Goal: Information Seeking & Learning: Learn about a topic

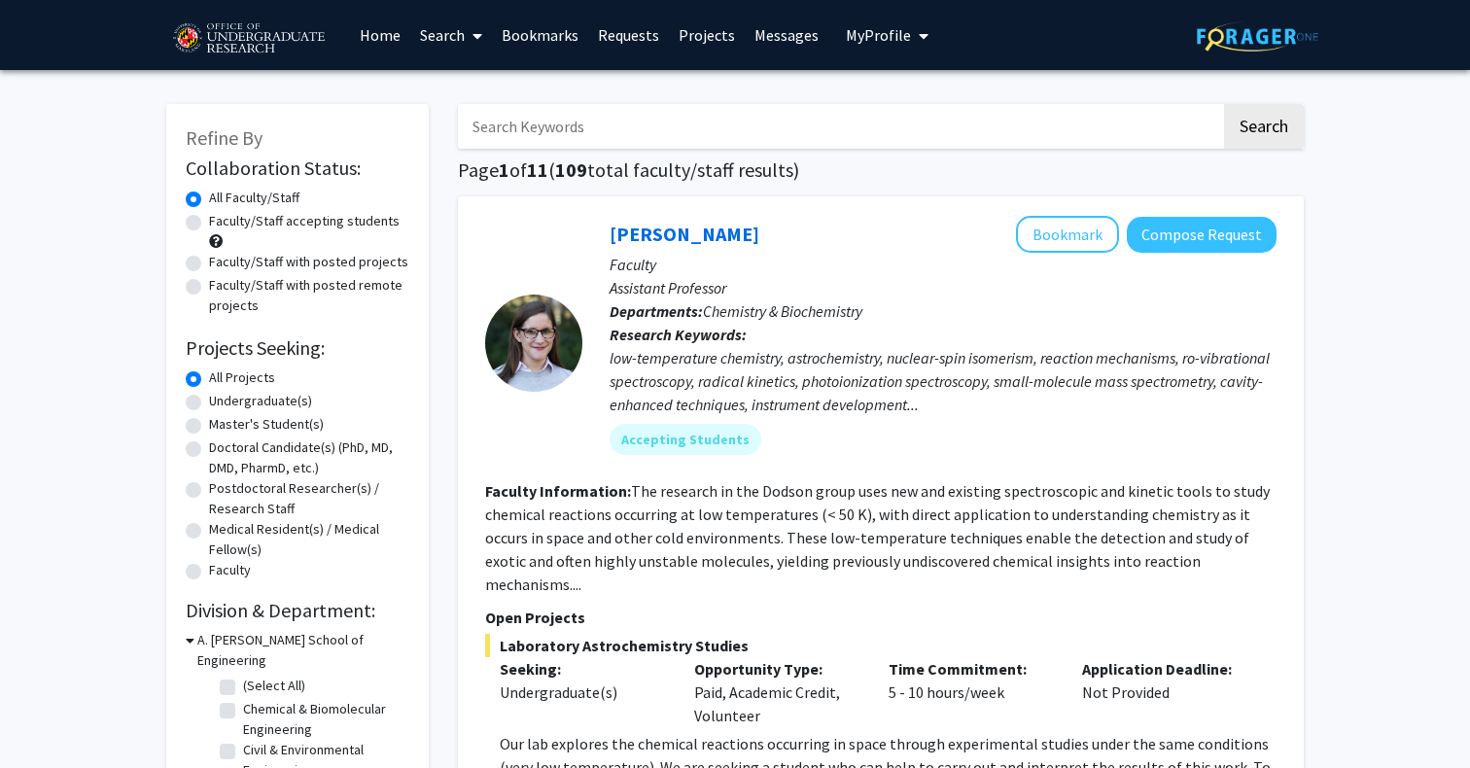
click at [266, 225] on label "Faculty/Staff accepting students" at bounding box center [304, 221] width 191 height 20
click at [222, 224] on input "Faculty/Staff accepting students" at bounding box center [215, 217] width 13 height 13
radio input "true"
click at [242, 405] on label "Undergraduate(s)" at bounding box center [260, 401] width 103 height 20
click at [222, 403] on input "Undergraduate(s)" at bounding box center [215, 397] width 13 height 13
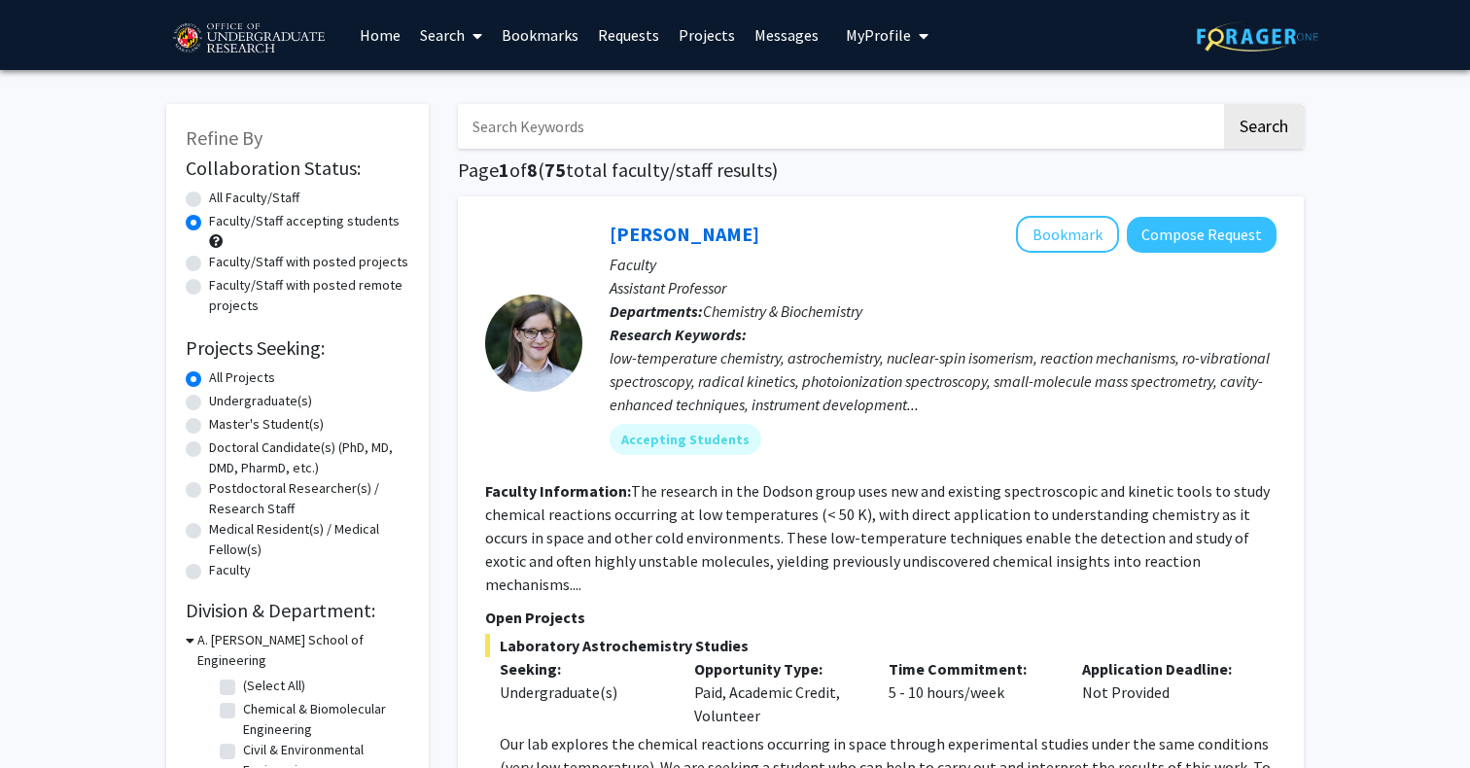
radio input "true"
click at [285, 194] on label "All Faculty/Staff" at bounding box center [254, 198] width 90 height 20
click at [222, 194] on input "All Faculty/Staff" at bounding box center [215, 194] width 13 height 13
radio input "true"
click at [234, 220] on label "Faculty/Staff accepting students" at bounding box center [304, 221] width 191 height 20
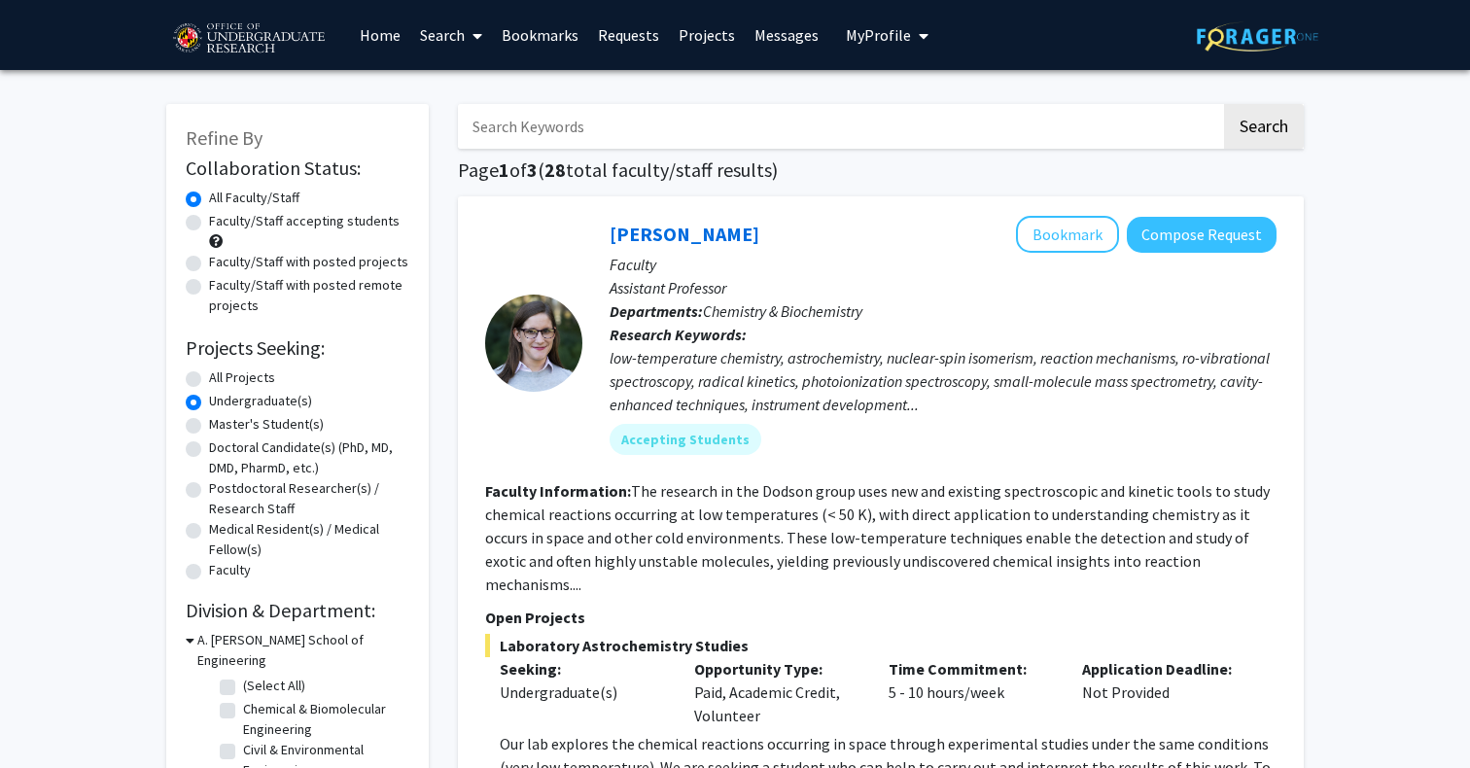
click at [222, 220] on input "Faculty/Staff accepting students" at bounding box center [215, 217] width 13 height 13
radio input "true"
click at [233, 379] on label "All Projects" at bounding box center [242, 377] width 66 height 20
click at [222, 379] on input "All Projects" at bounding box center [215, 373] width 13 height 13
radio input "true"
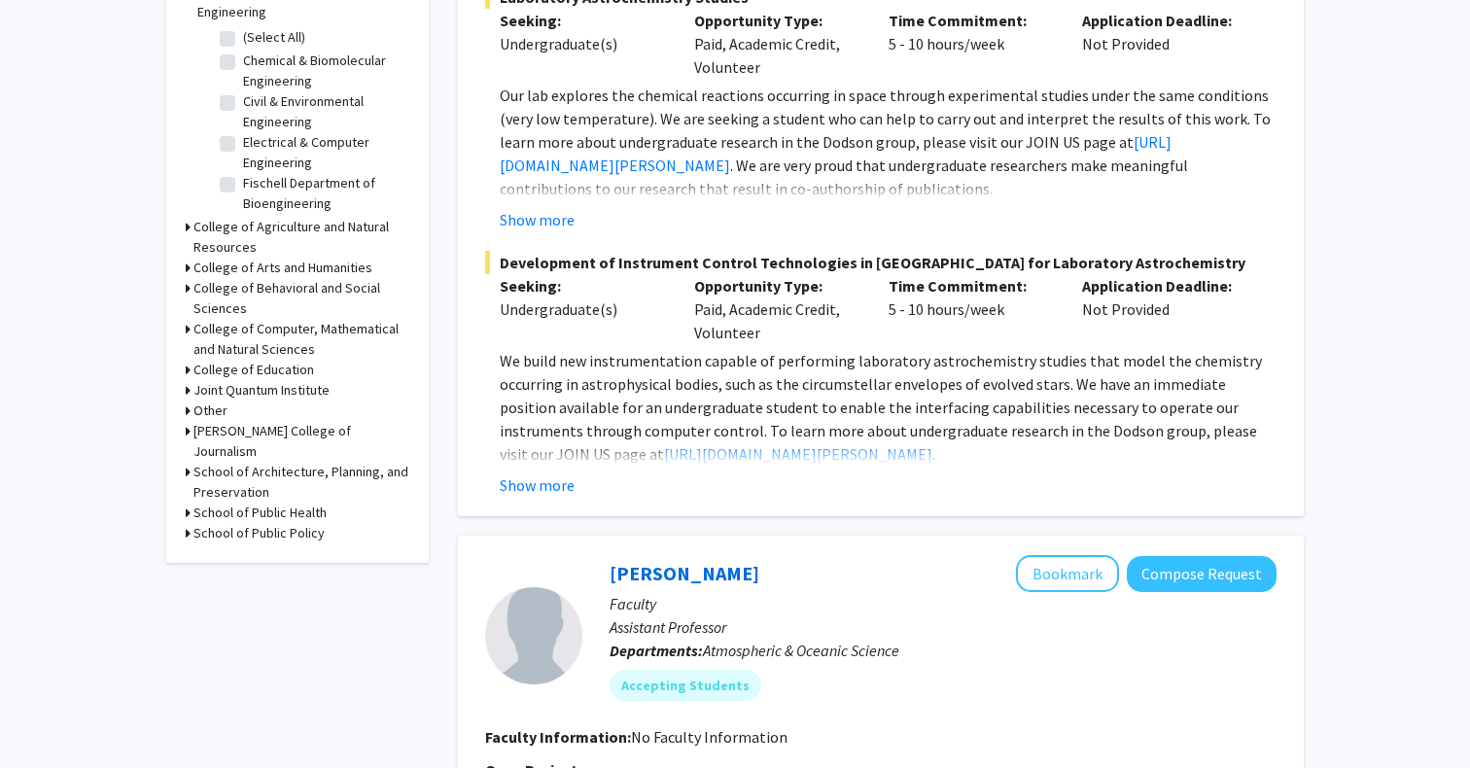
scroll to position [654, 0]
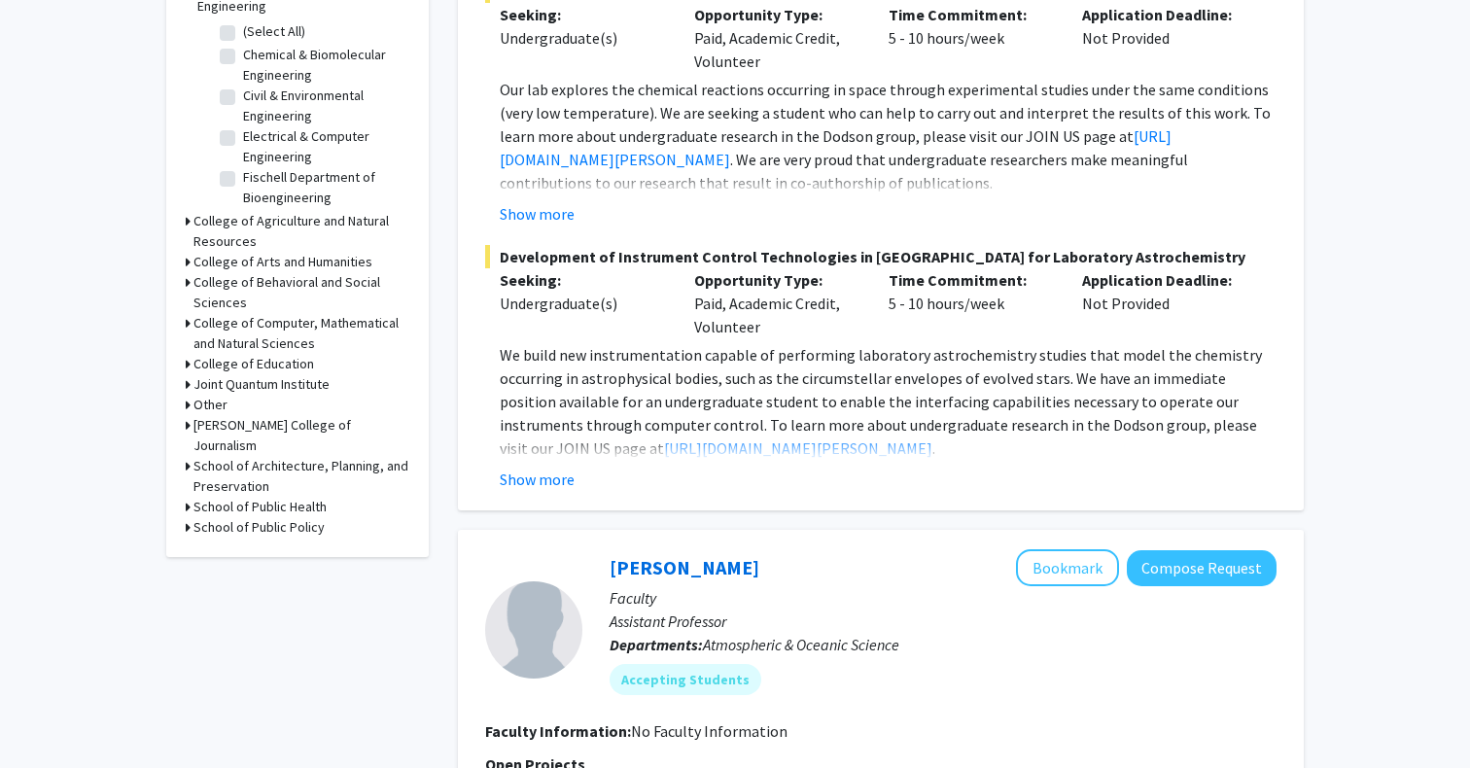
click at [259, 313] on h3 "College of Computer, Mathematical and Natural Sciences" at bounding box center [301, 333] width 216 height 41
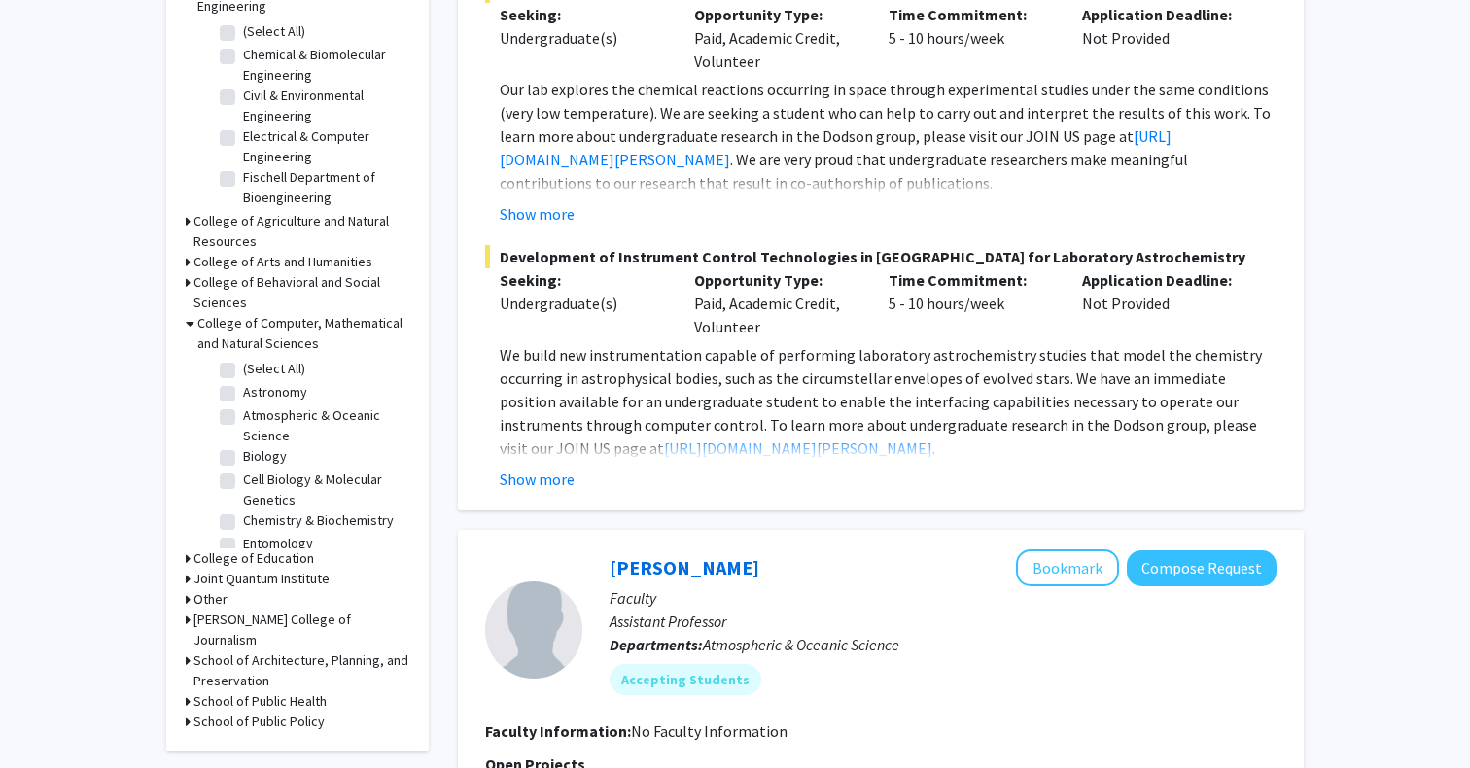
click at [238, 469] on fg-checkbox "Cell Biology & Molecular Genetics Cell Biology & Molecular Genetics" at bounding box center [312, 489] width 185 height 41
click at [243, 469] on label "Cell Biology & Molecular Genetics" at bounding box center [323, 489] width 161 height 41
click at [243, 469] on input "Cell Biology & Molecular Genetics" at bounding box center [249, 475] width 13 height 13
checkbox input "true"
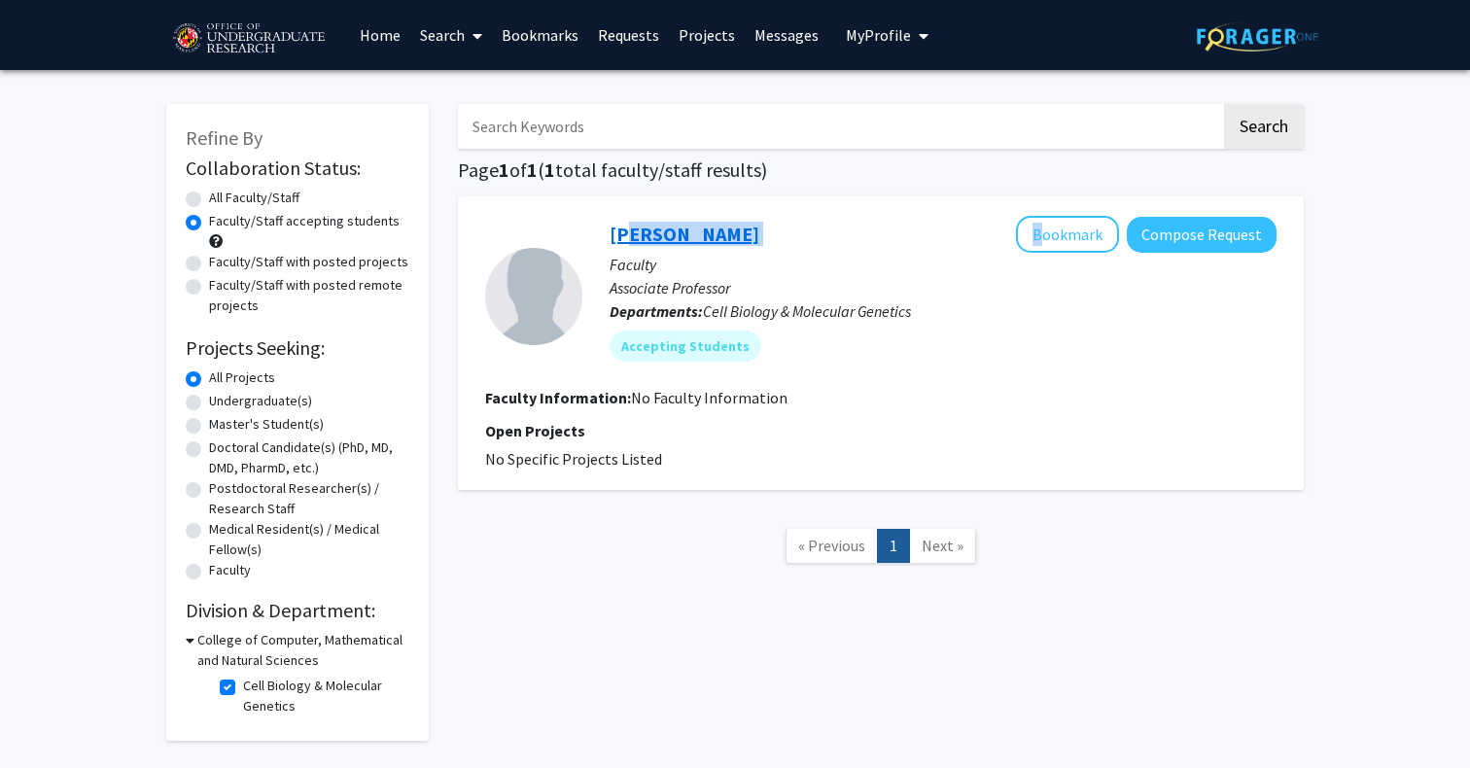
drag, startPoint x: 771, startPoint y: 238, endPoint x: 613, endPoint y: 237, distance: 157.5
click at [614, 237] on div "[PERSON_NAME] Bookmark Compose Request" at bounding box center [942, 234] width 667 height 37
copy div "[PERSON_NAME]"
click at [189, 648] on icon at bounding box center [190, 640] width 9 height 20
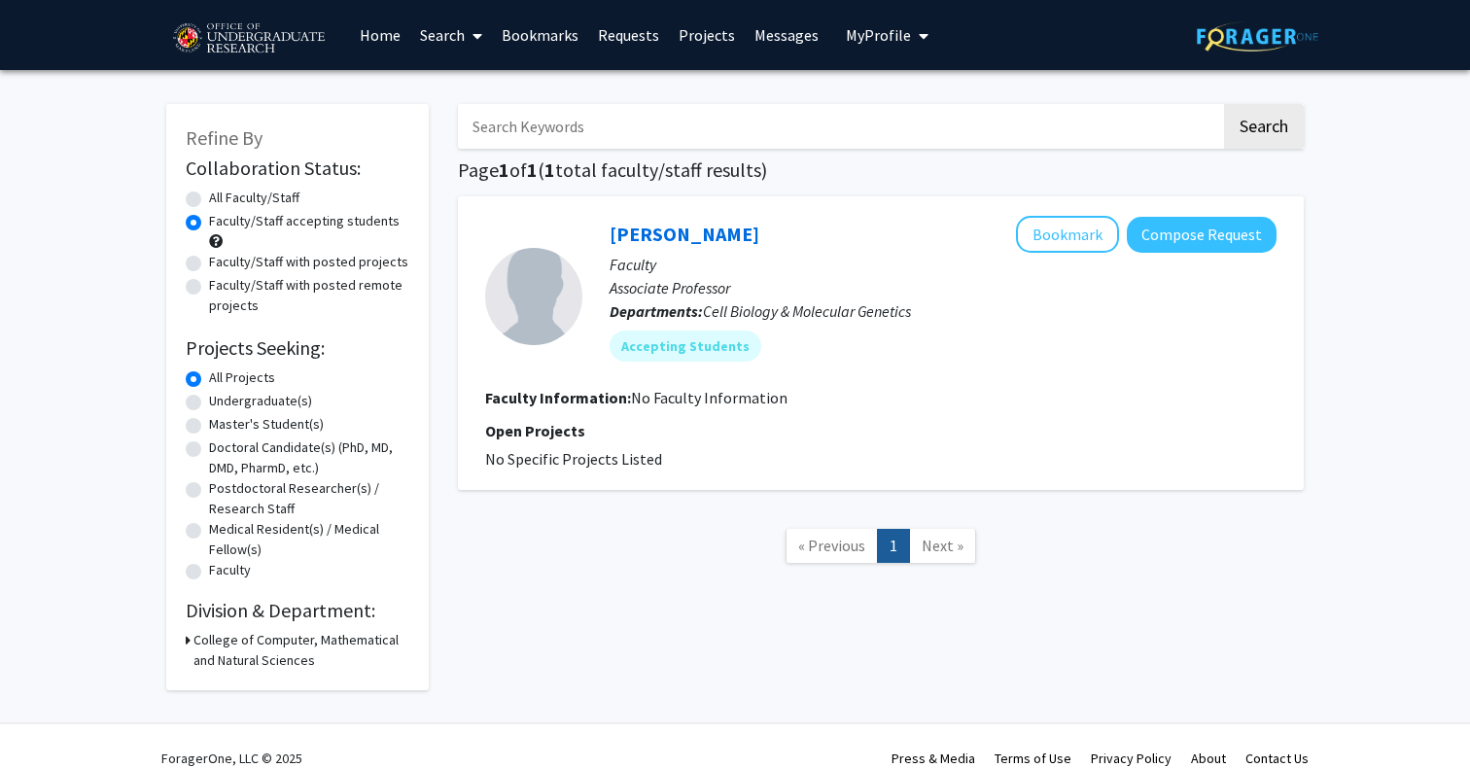
click at [189, 646] on icon at bounding box center [188, 640] width 5 height 20
click at [243, 690] on label "Cell Biology & Molecular Genetics" at bounding box center [323, 696] width 161 height 41
click at [243, 688] on input "Cell Biology & Molecular Genetics" at bounding box center [249, 682] width 13 height 13
checkbox input "false"
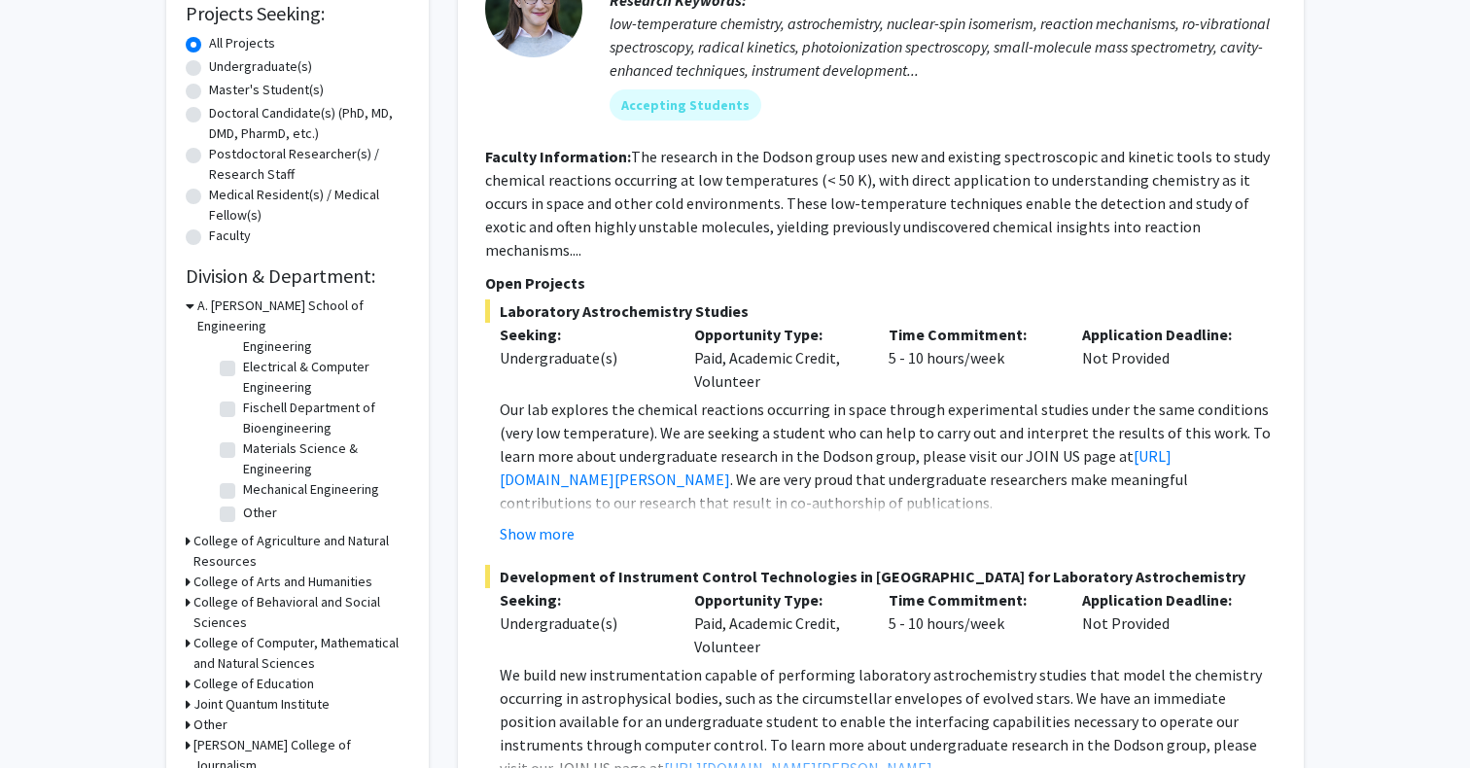
scroll to position [338, 0]
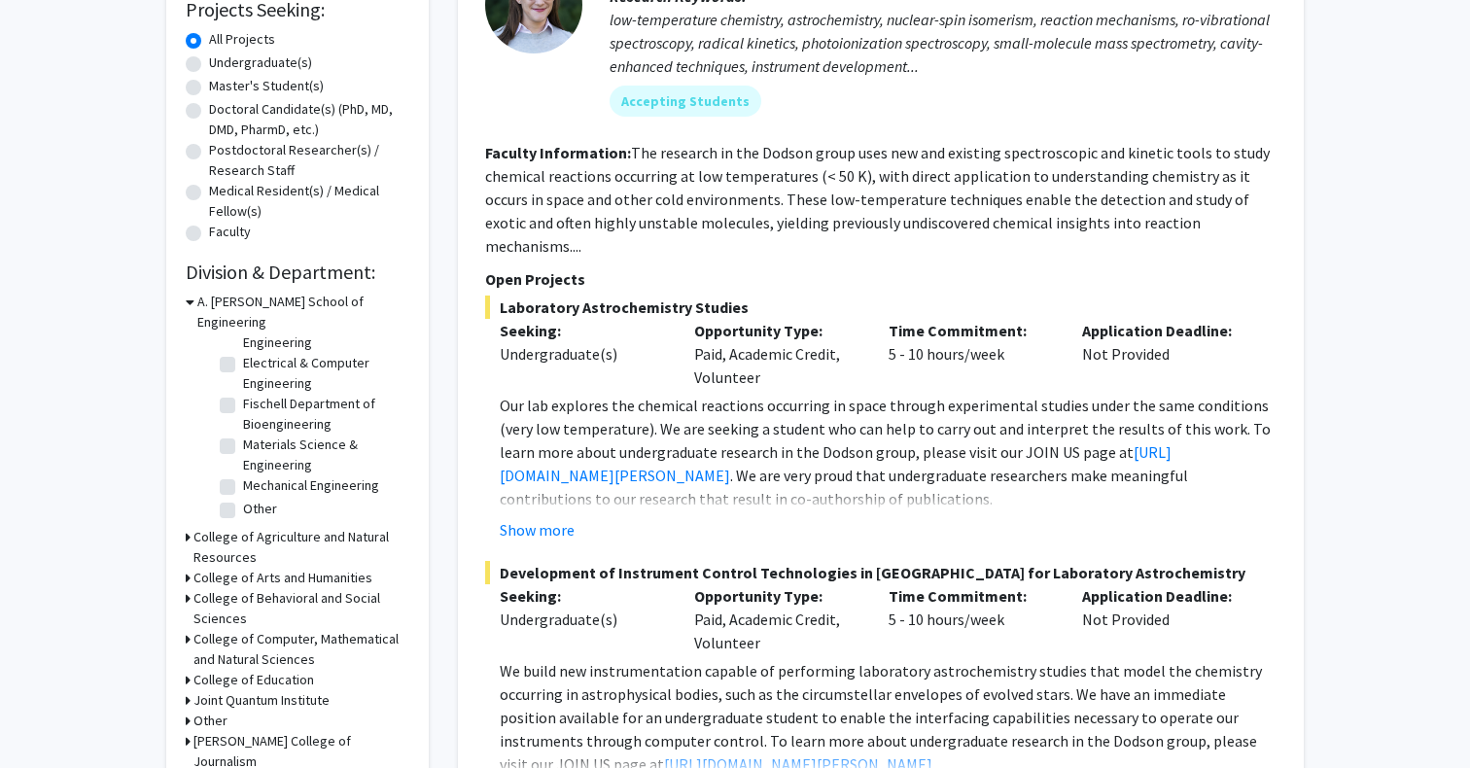
click at [280, 527] on h3 "College of Agriculture and Natural Resources" at bounding box center [301, 547] width 216 height 41
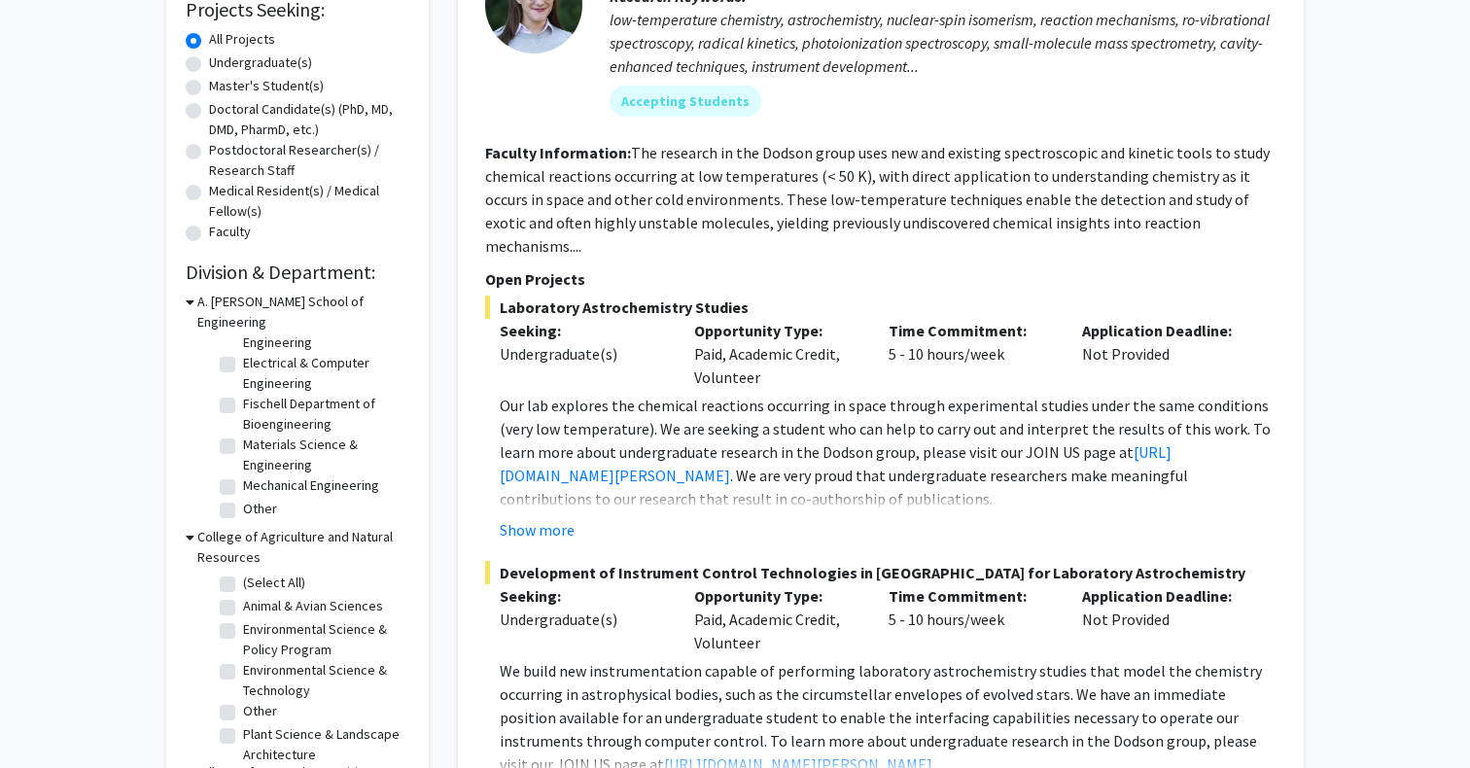
click at [280, 527] on h3 "College of Agriculture and Natural Resources" at bounding box center [303, 547] width 212 height 41
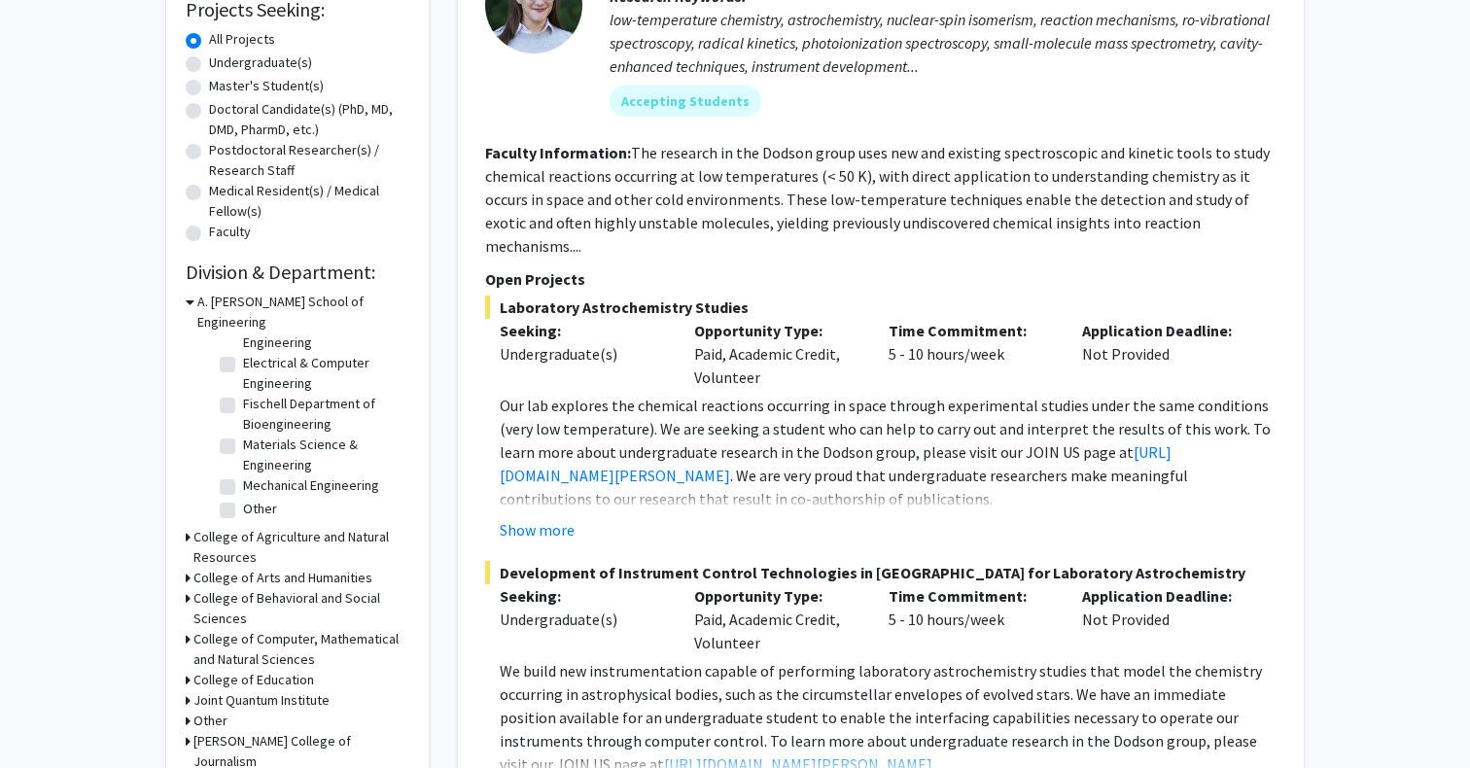
click at [270, 629] on h3 "College of Computer, Mathematical and Natural Sciences" at bounding box center [301, 649] width 216 height 41
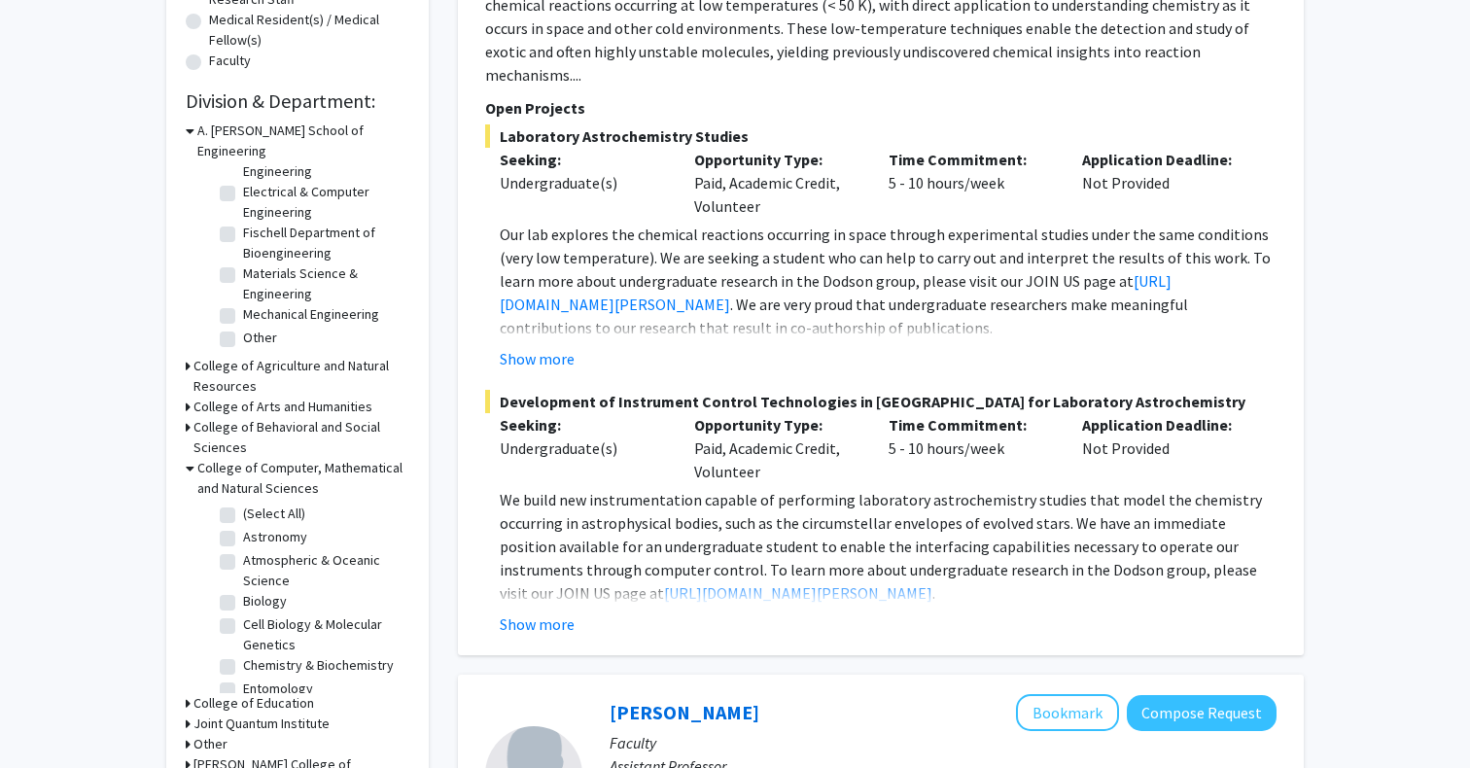
scroll to position [526, 0]
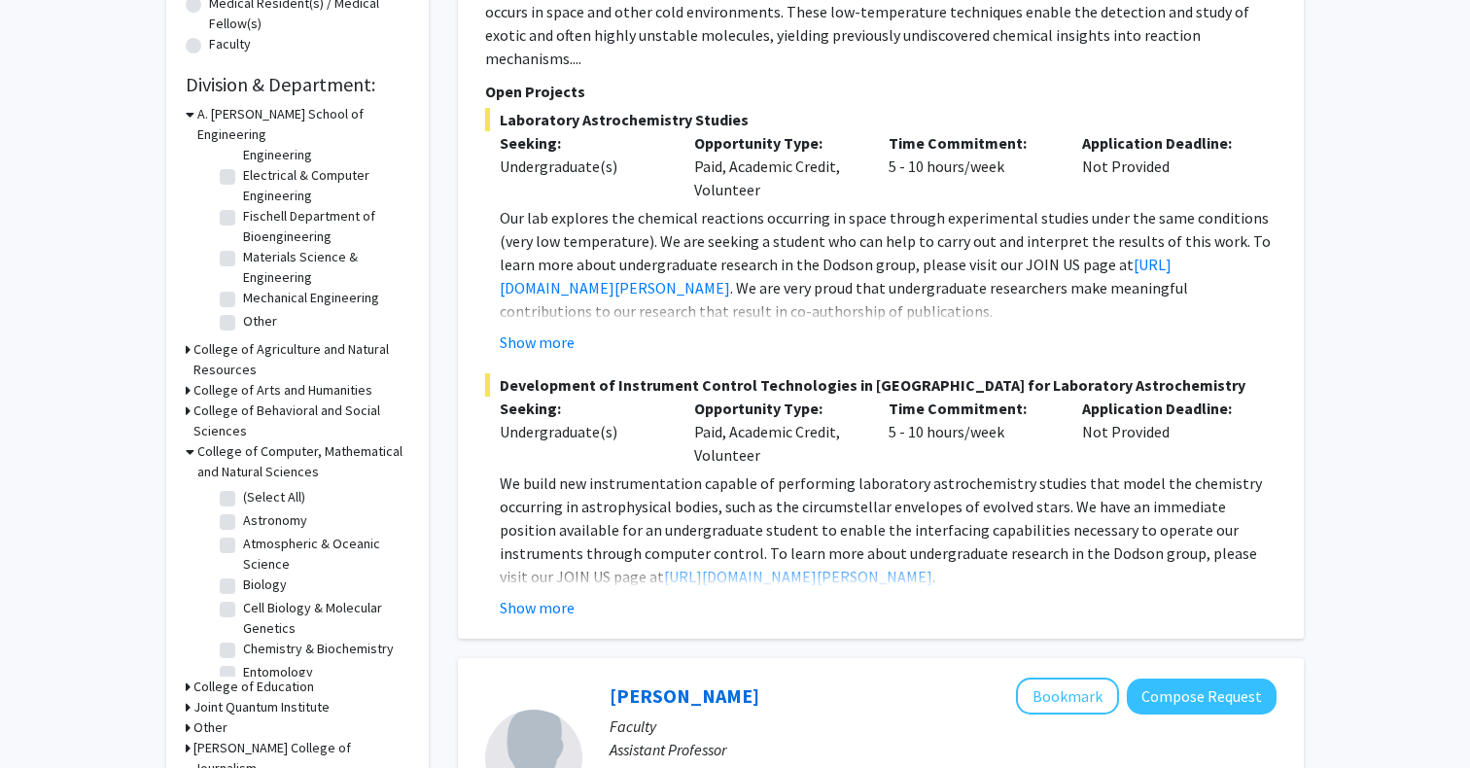
click at [250, 574] on label "Biology" at bounding box center [265, 584] width 44 height 20
click at [250, 574] on input "Biology" at bounding box center [249, 580] width 13 height 13
checkbox input "true"
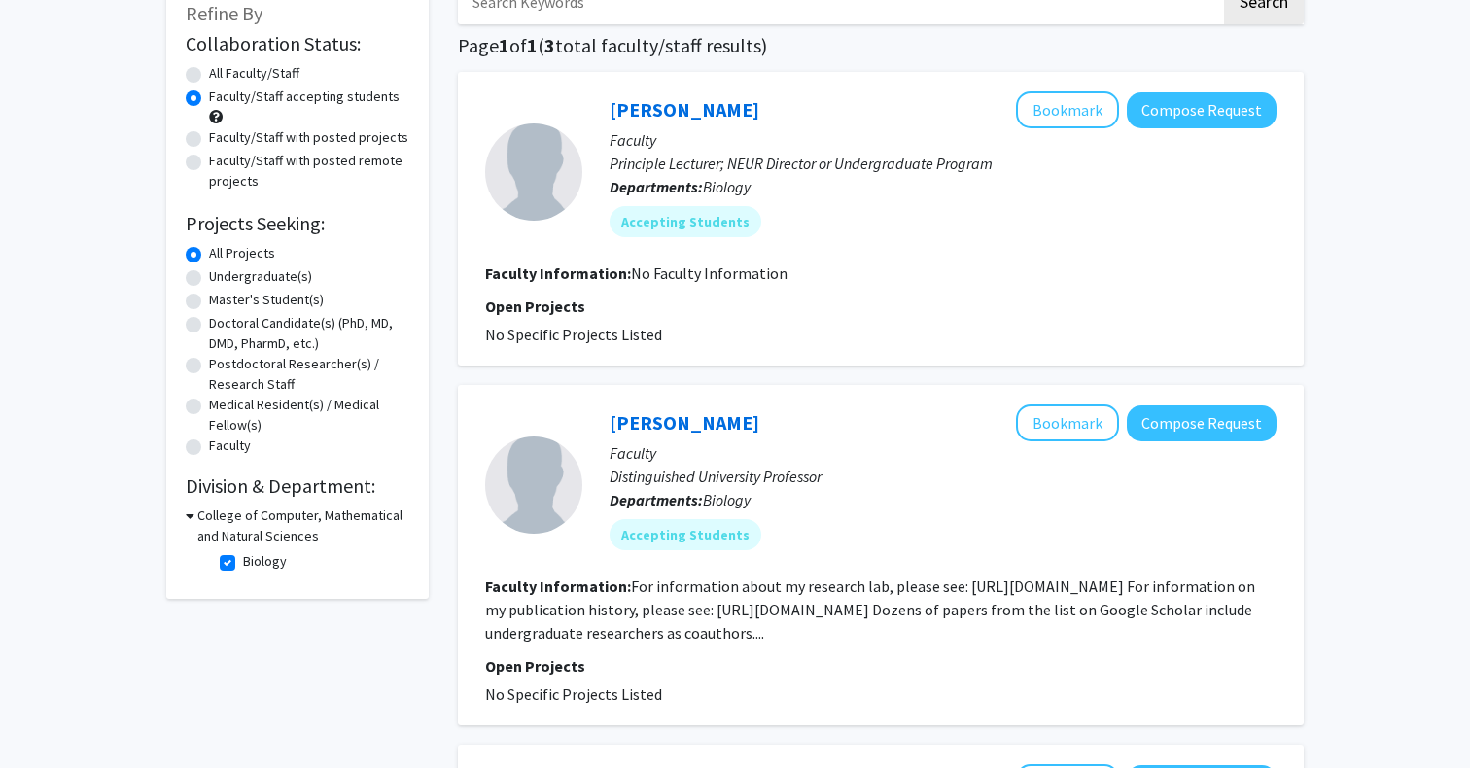
scroll to position [136, 0]
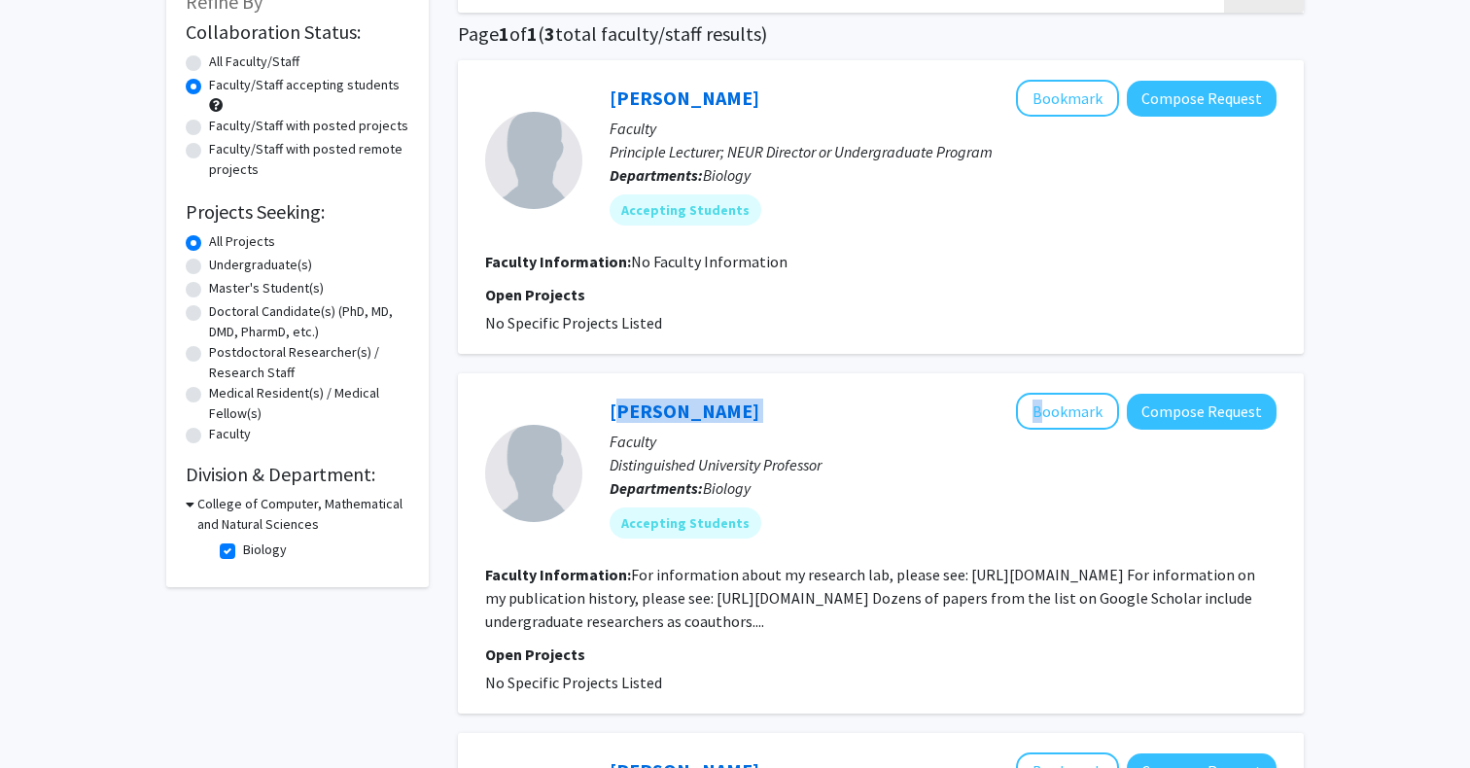
drag, startPoint x: 776, startPoint y: 418, endPoint x: 608, endPoint y: 414, distance: 167.2
click at [610, 414] on div "[PERSON_NAME] Bookmark Compose Request" at bounding box center [942, 411] width 667 height 37
copy div "[PERSON_NAME]"
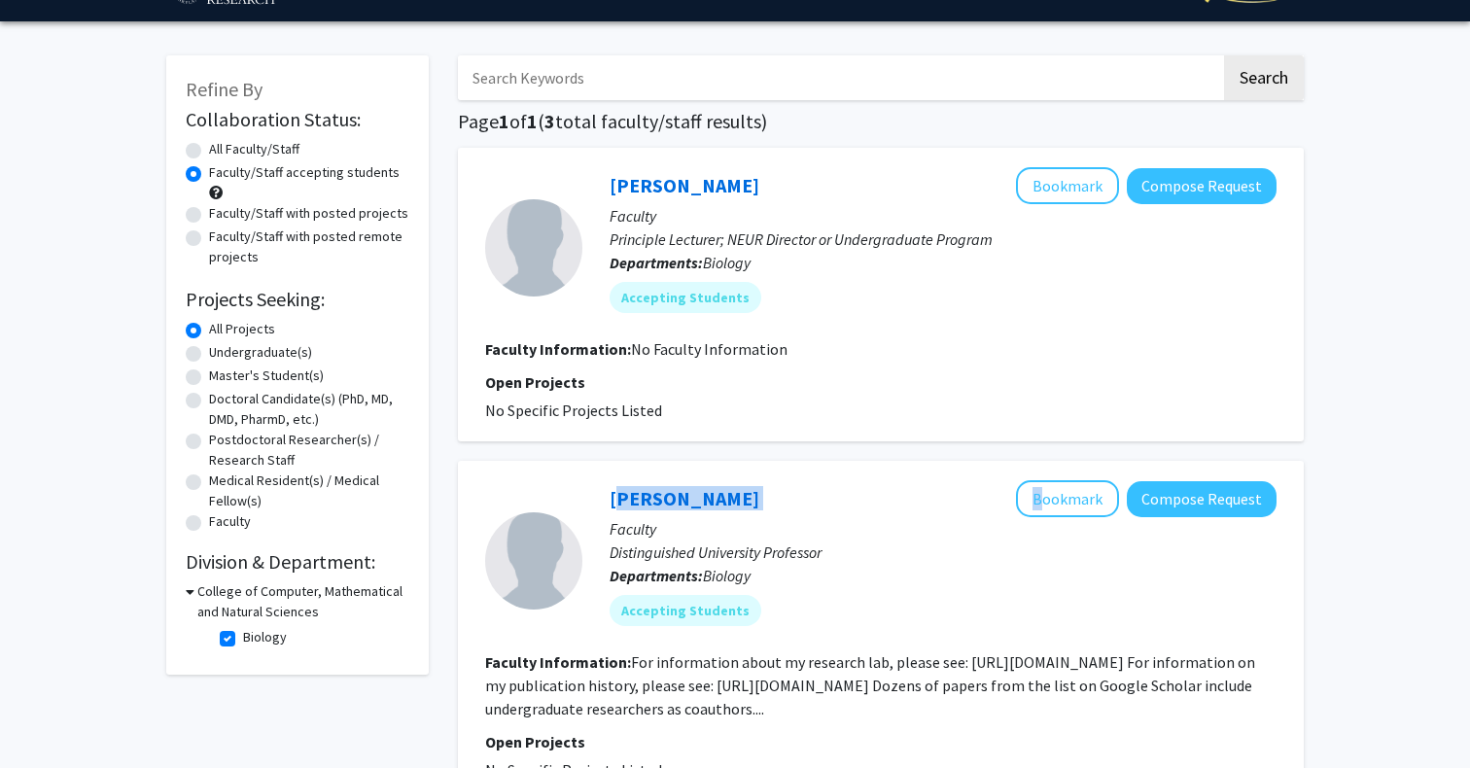
scroll to position [49, 0]
drag, startPoint x: 767, startPoint y: 185, endPoint x: 573, endPoint y: 176, distance: 193.6
click at [573, 176] on section "[PERSON_NAME] Bookmark Compose Request Faculty Principle Lecturer; NEUR Directo…" at bounding box center [880, 247] width 791 height 160
copy section "[PERSON_NAME]"
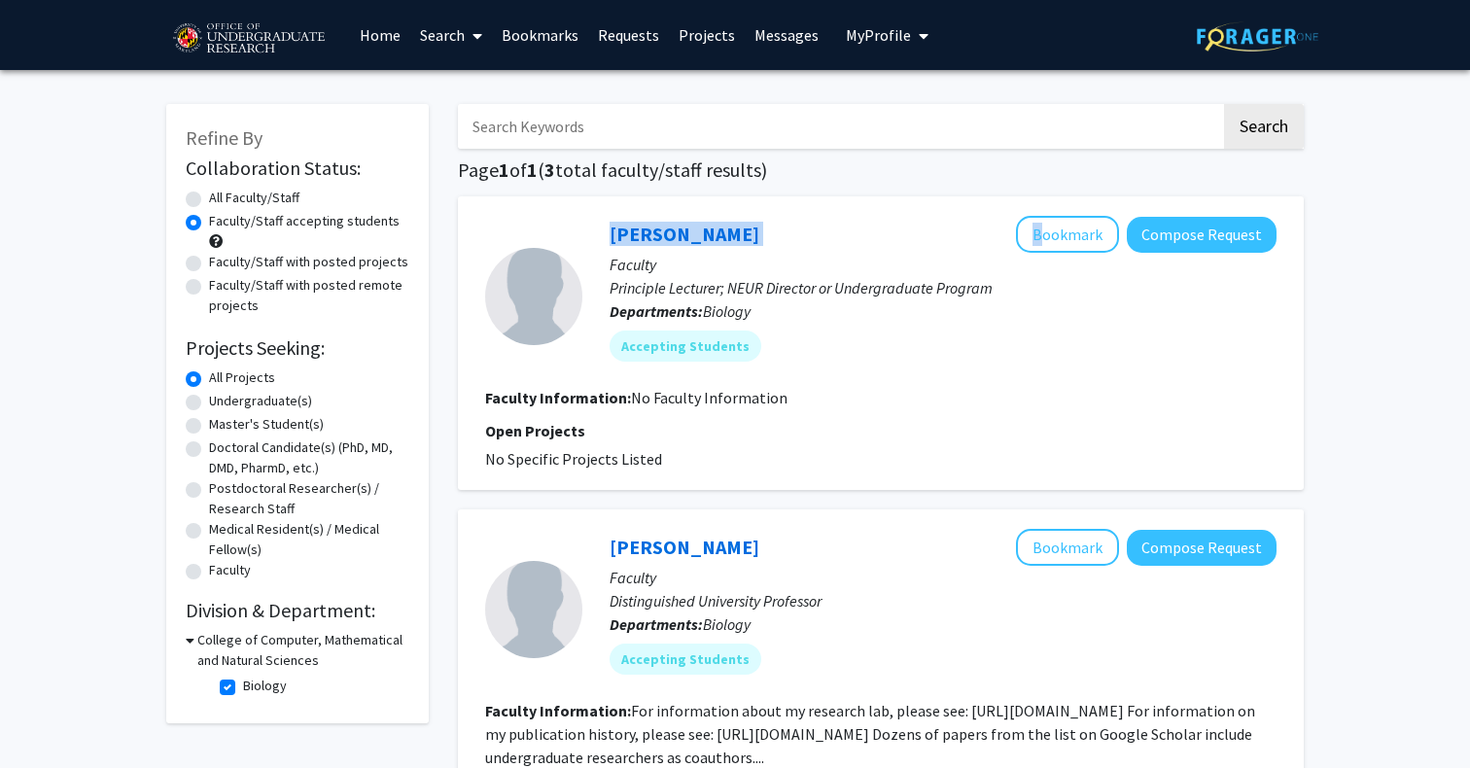
scroll to position [0, 0]
click at [202, 409] on div "Undergraduate(s)" at bounding box center [298, 402] width 224 height 23
click at [209, 407] on label "Undergraduate(s)" at bounding box center [260, 401] width 103 height 20
click at [209, 403] on input "Undergraduate(s)" at bounding box center [215, 397] width 13 height 13
radio input "true"
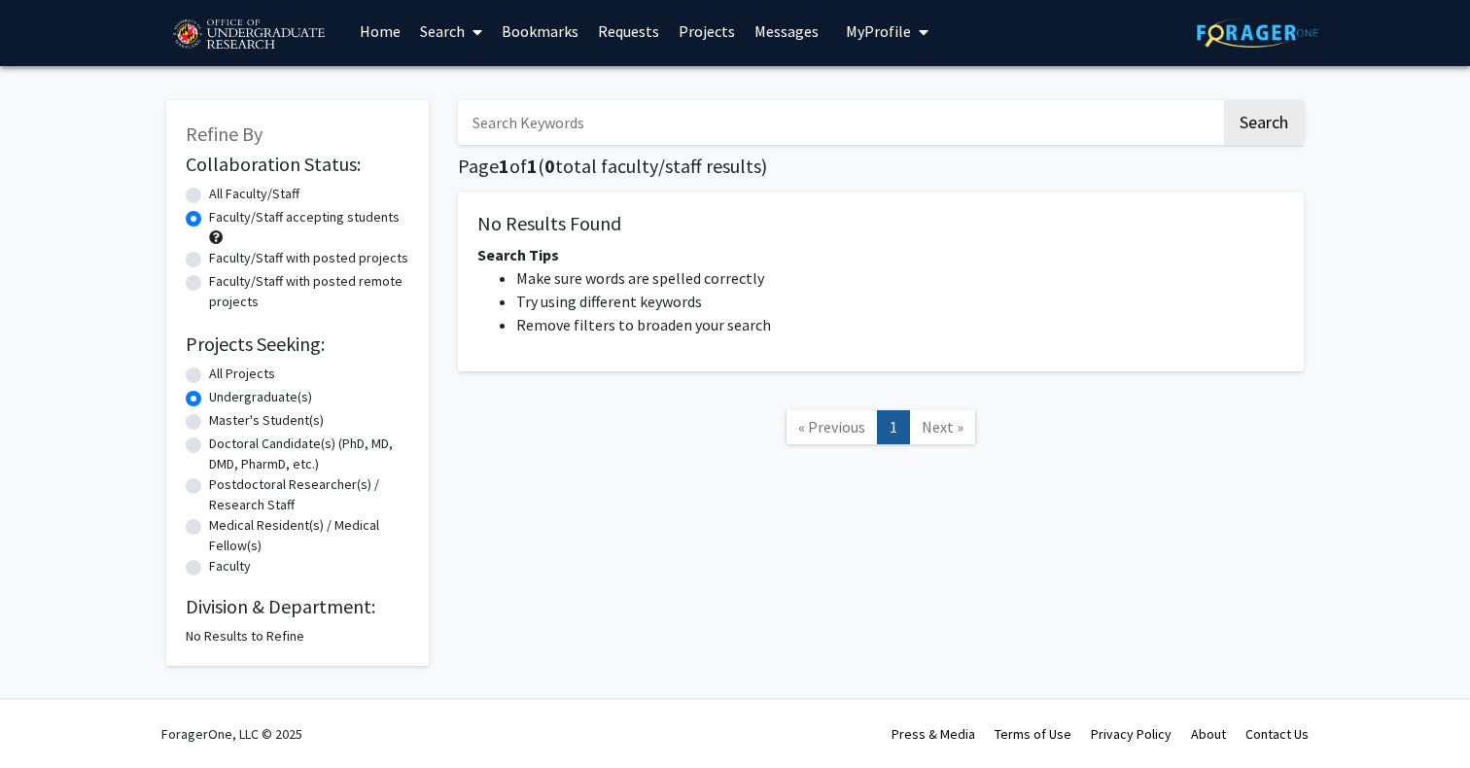
scroll to position [7, 0]
click at [226, 615] on h2 "Division & Department:" at bounding box center [298, 606] width 224 height 23
click at [192, 363] on form "Collaboration Status: Collaboration Status All Faculty/Staff Collaboration Stat…" at bounding box center [298, 366] width 224 height 427
click at [209, 374] on label "All Projects" at bounding box center [242, 374] width 66 height 20
click at [209, 374] on input "All Projects" at bounding box center [215, 370] width 13 height 13
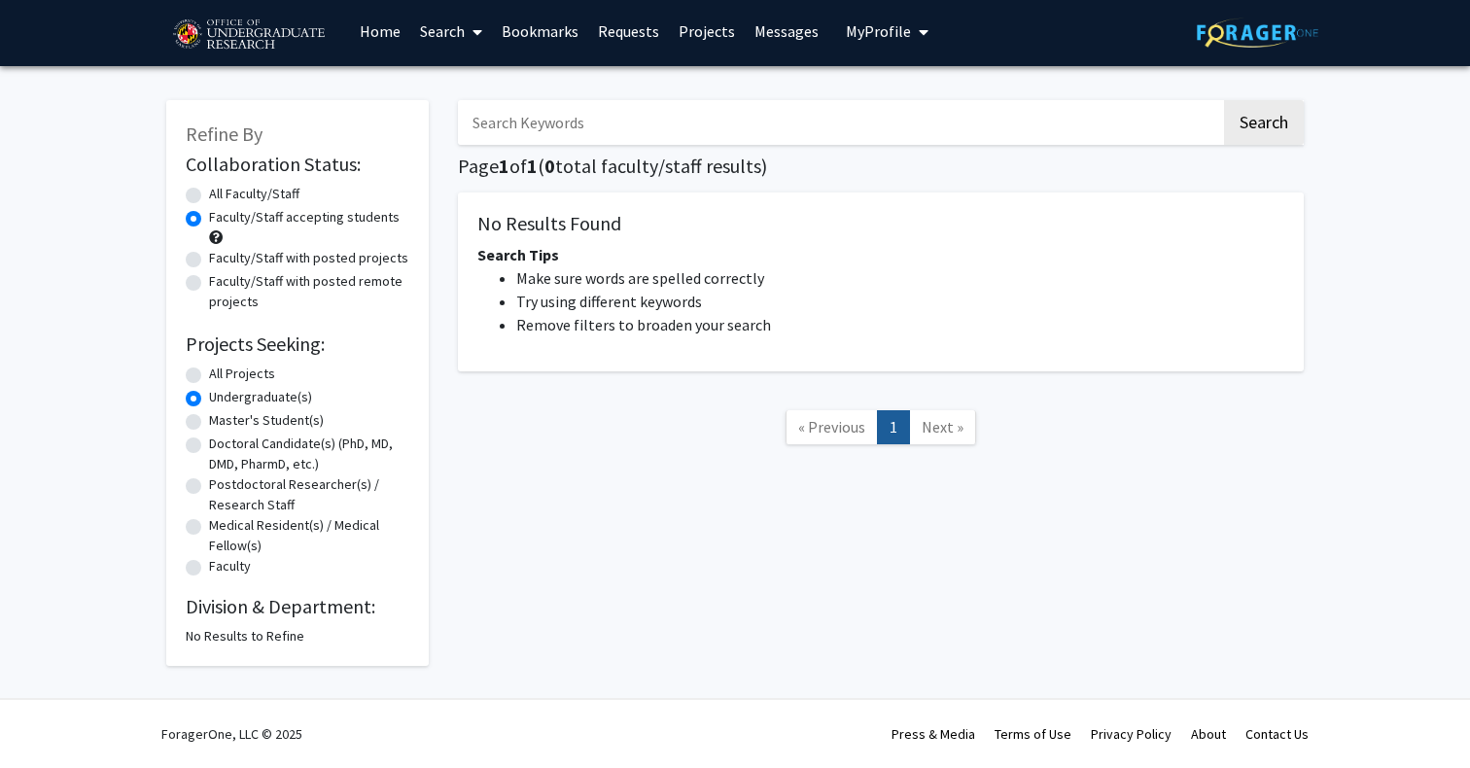
radio input "true"
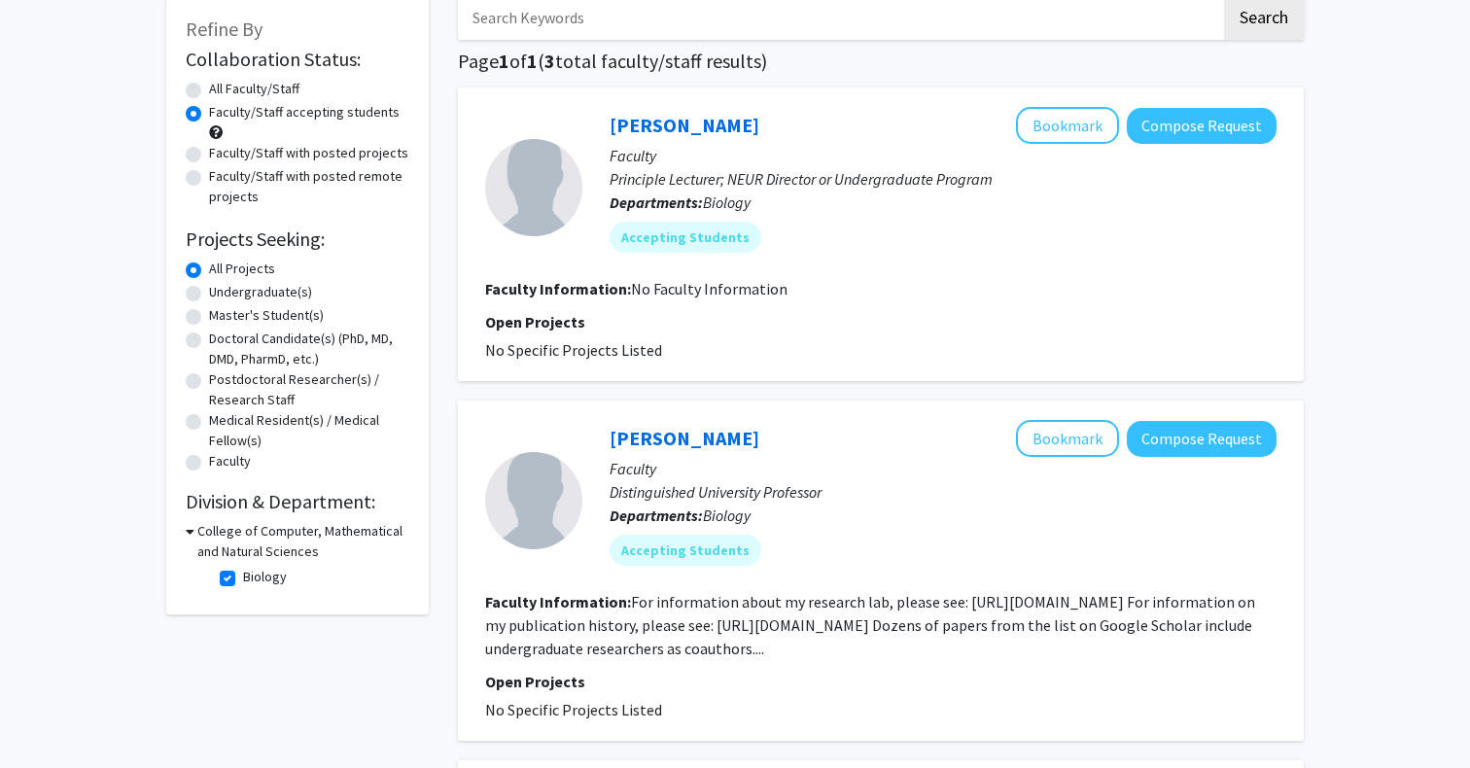
scroll to position [140, 0]
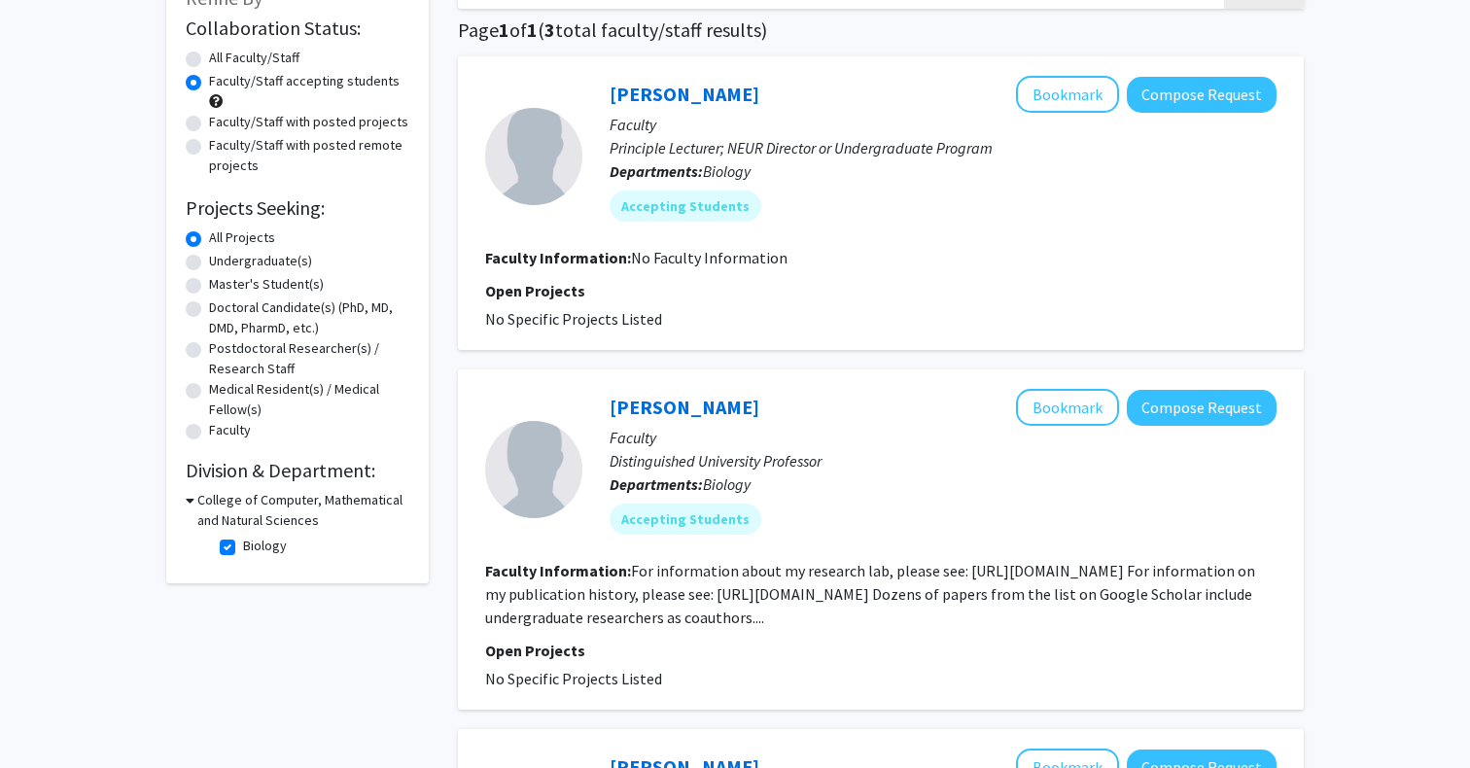
click at [243, 554] on label "Biology" at bounding box center [265, 546] width 44 height 20
click at [243, 548] on input "Biology" at bounding box center [249, 542] width 13 height 13
checkbox input "false"
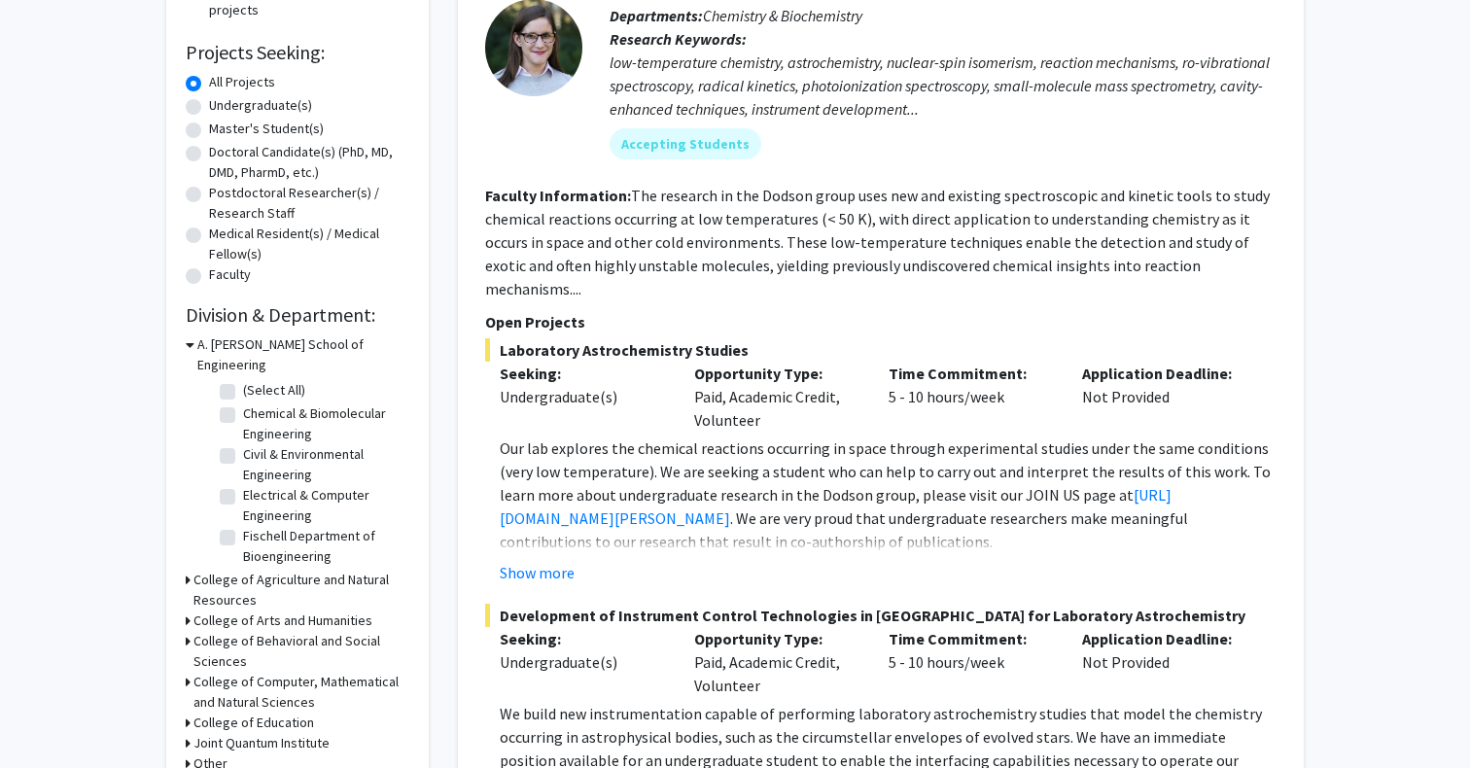
click at [191, 346] on icon at bounding box center [190, 344] width 9 height 20
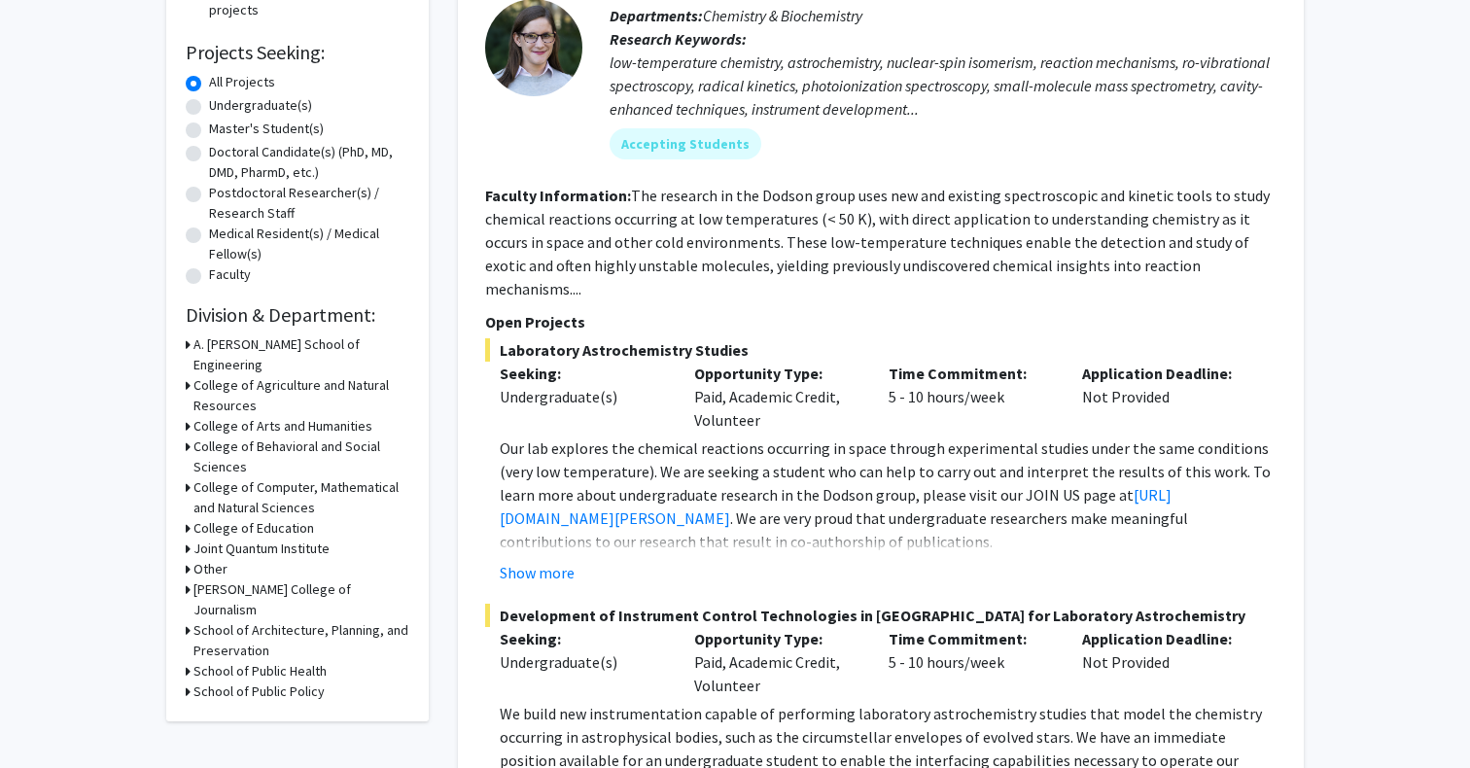
click at [190, 375] on icon at bounding box center [188, 385] width 5 height 20
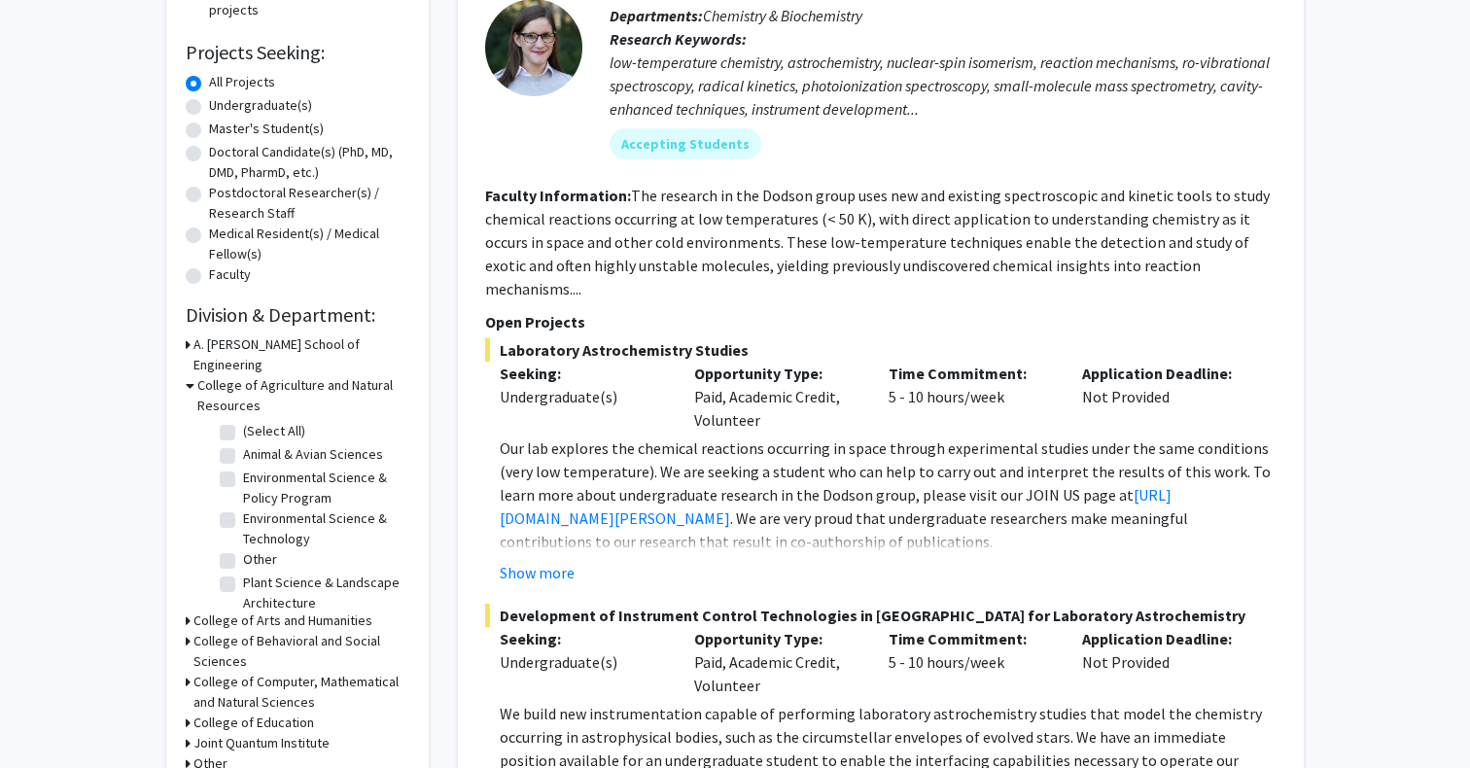
click at [191, 375] on icon at bounding box center [190, 385] width 9 height 20
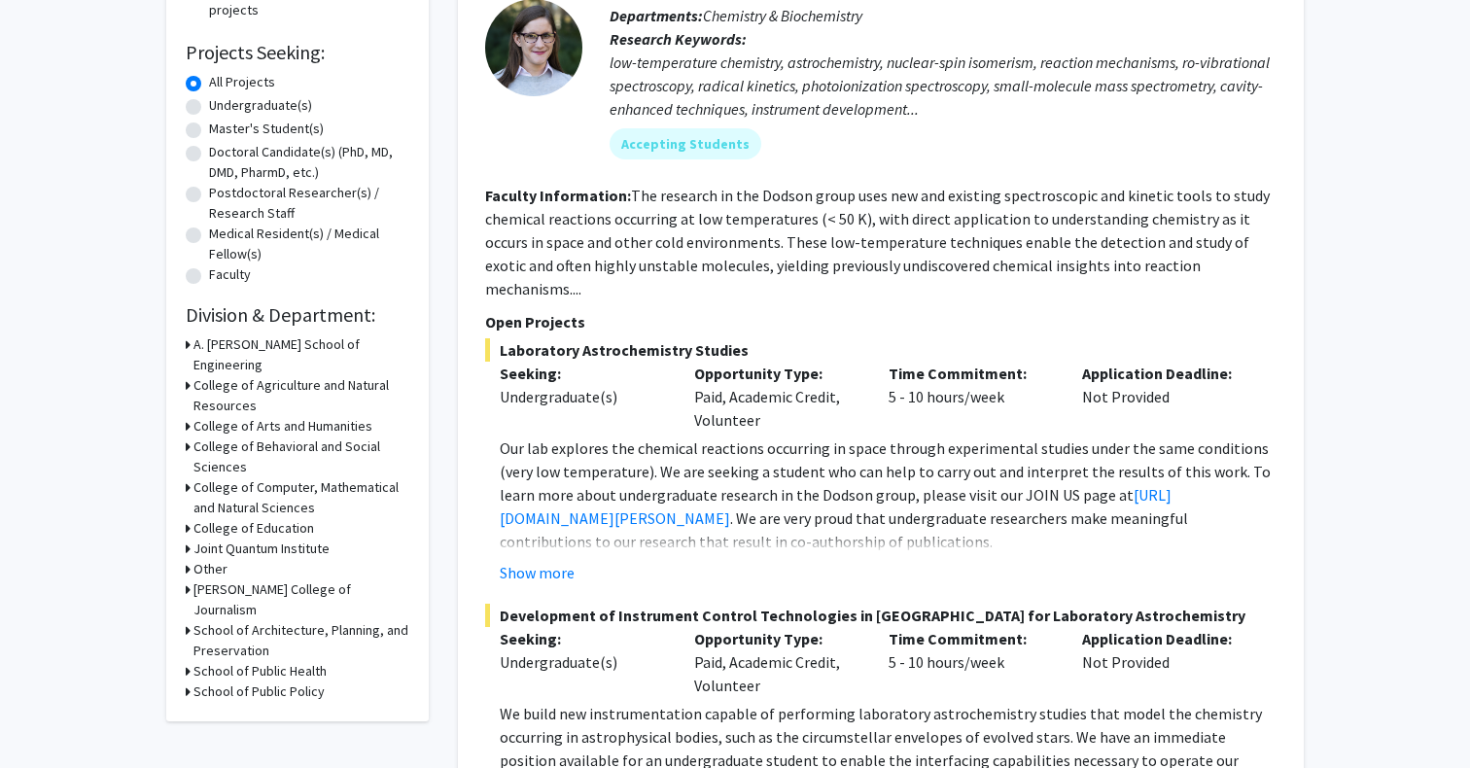
click at [186, 436] on icon at bounding box center [188, 446] width 5 height 20
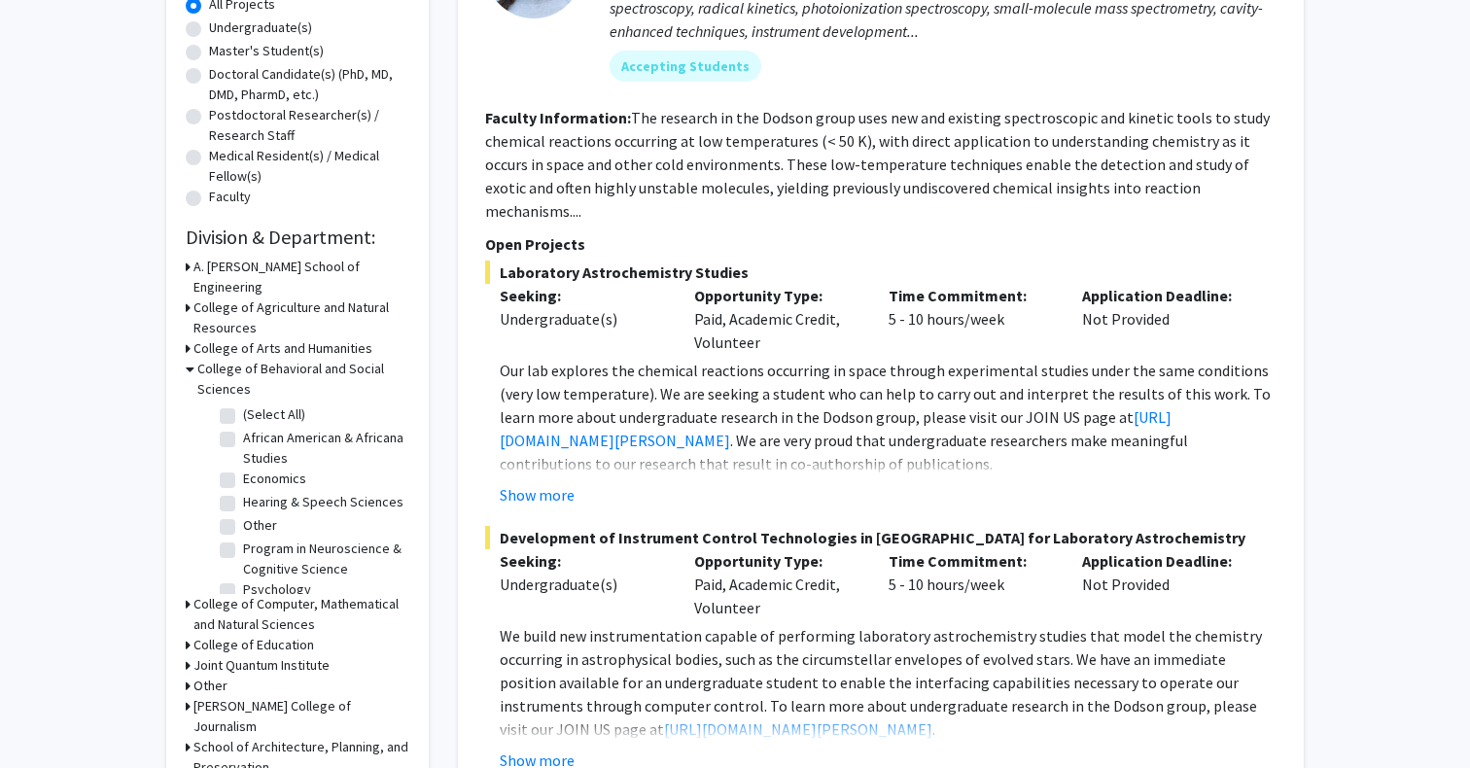
scroll to position [384, 0]
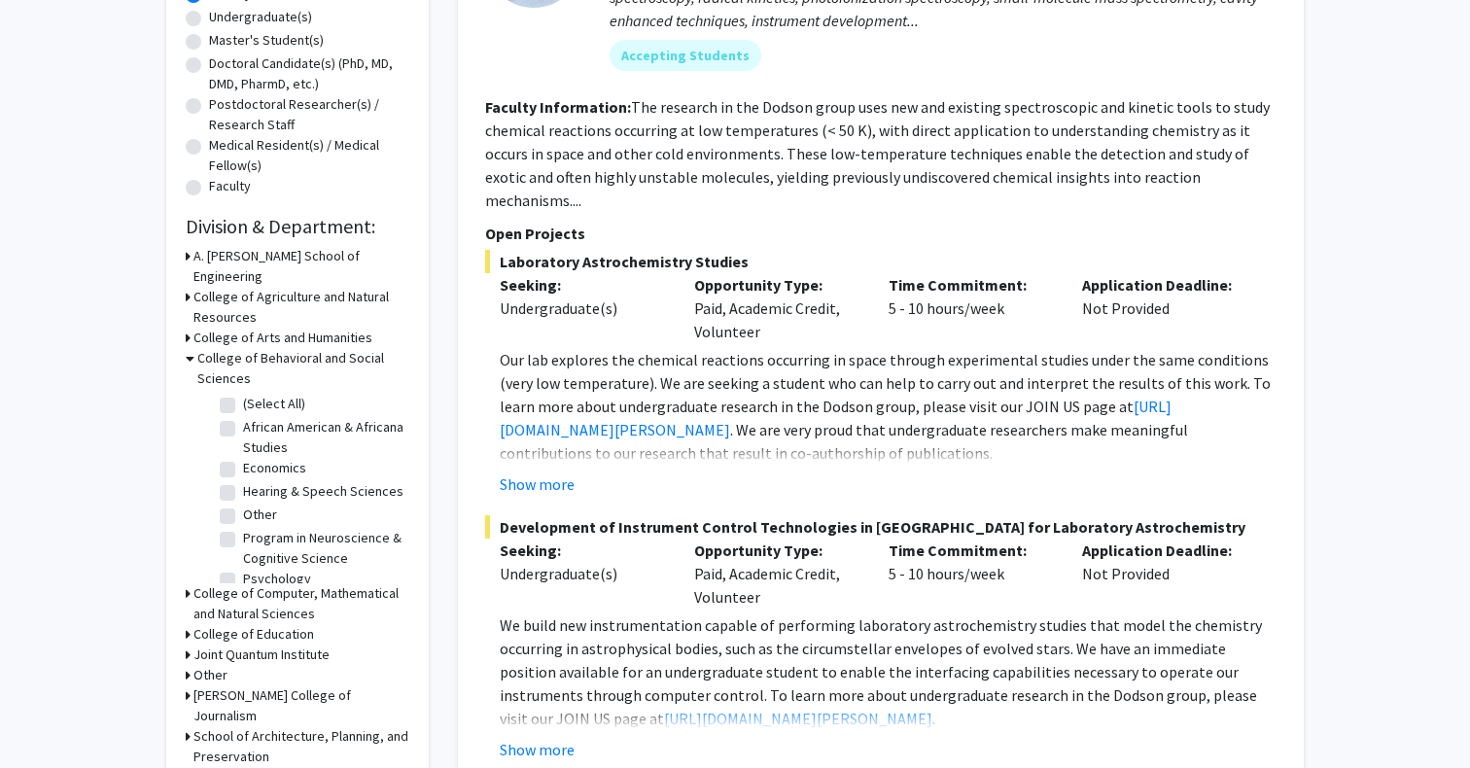
click at [193, 583] on h3 "College of Computer, Mathematical and Natural Sciences" at bounding box center [301, 603] width 216 height 41
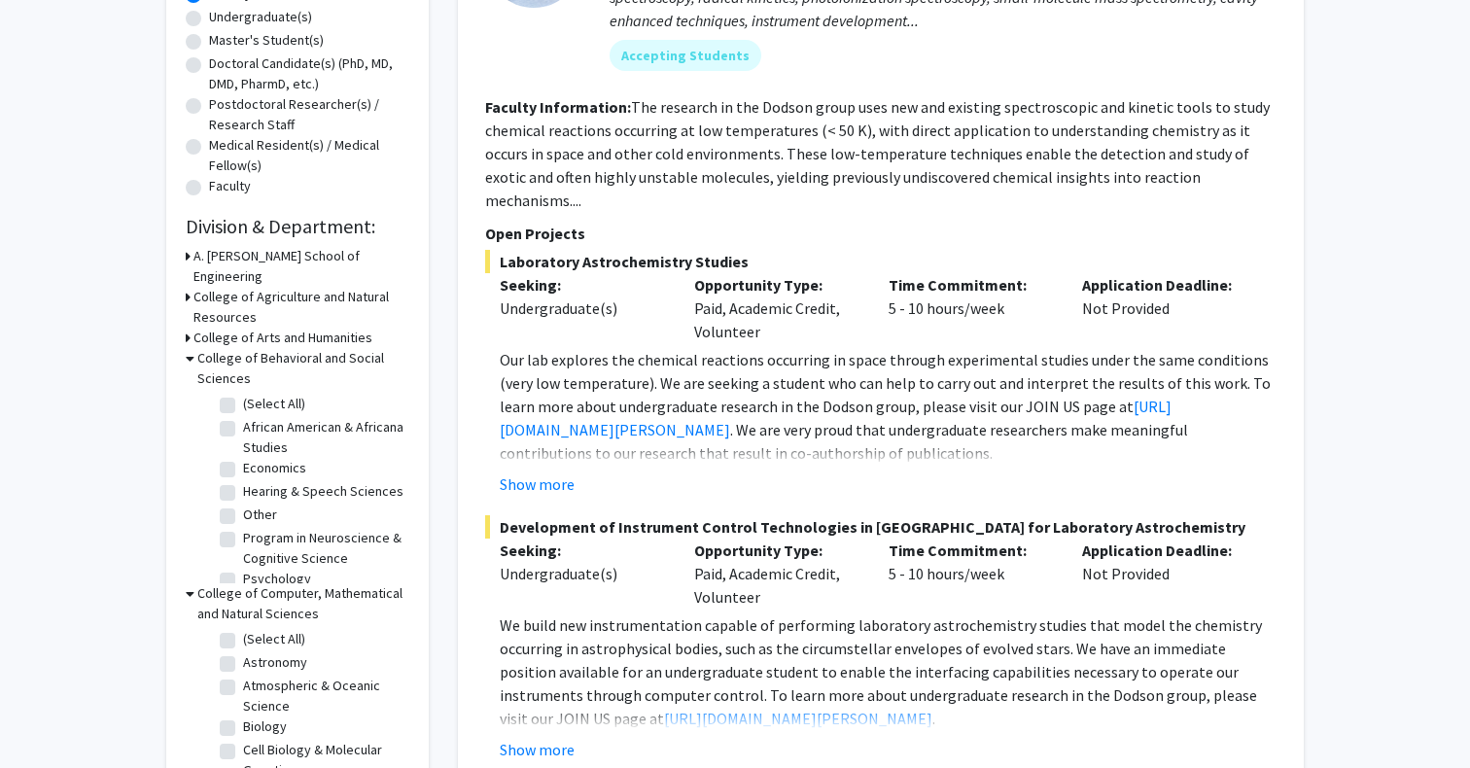
click at [192, 348] on icon at bounding box center [190, 358] width 9 height 20
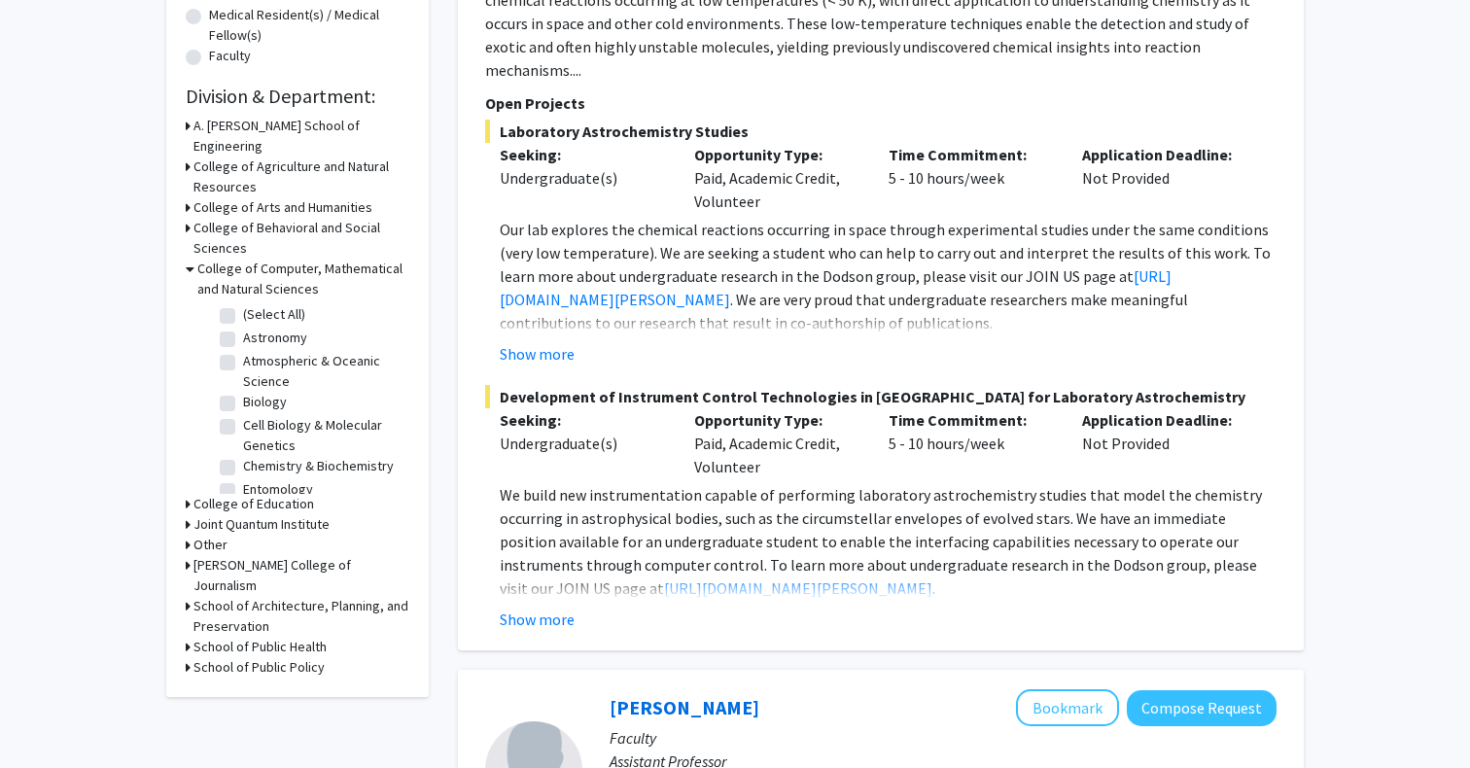
scroll to position [527, 0]
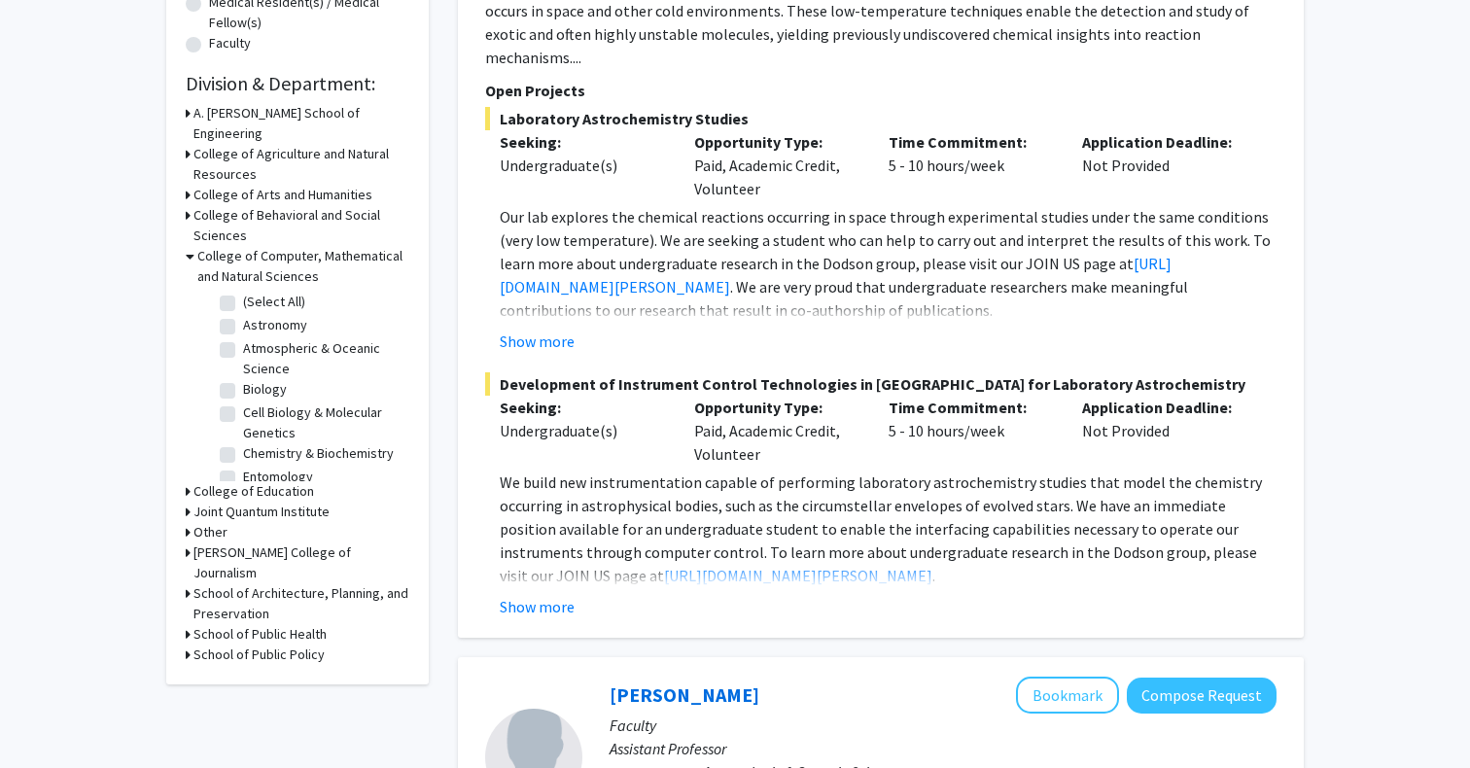
click at [186, 624] on icon at bounding box center [188, 634] width 5 height 20
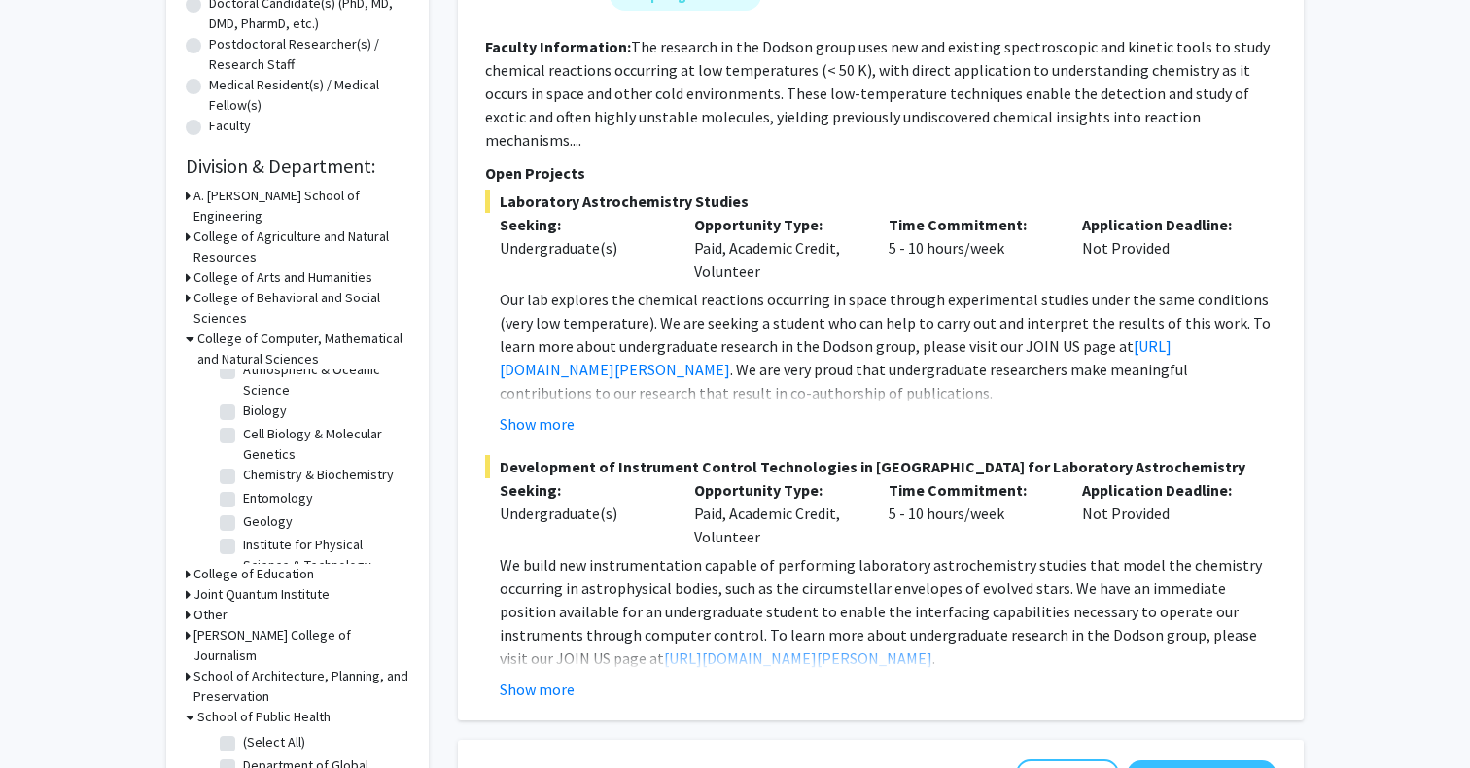
scroll to position [63, 0]
click at [243, 463] on label "Chemistry & Biochemistry" at bounding box center [318, 473] width 151 height 20
click at [243, 463] on input "Chemistry & Biochemistry" at bounding box center [249, 469] width 13 height 13
checkbox input "true"
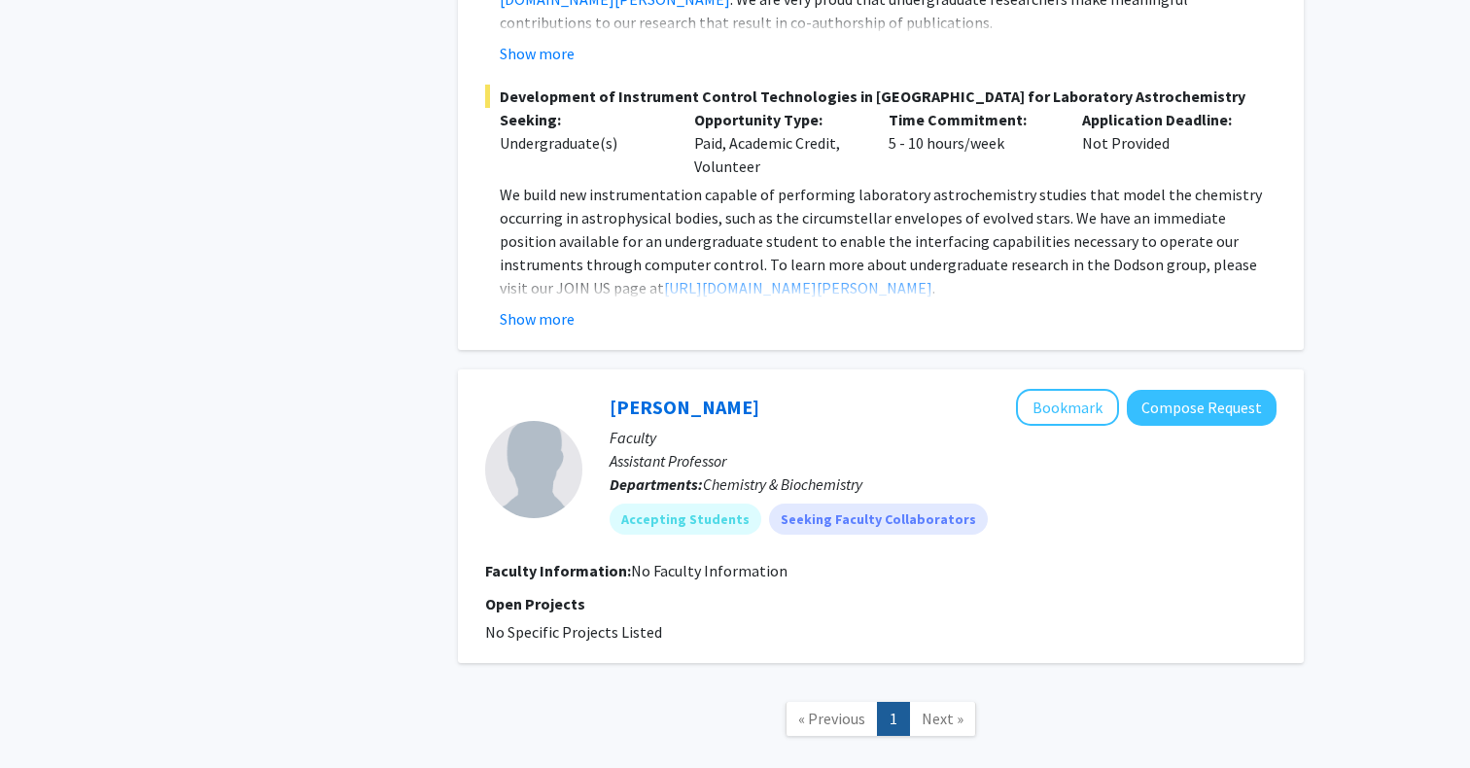
scroll to position [869, 0]
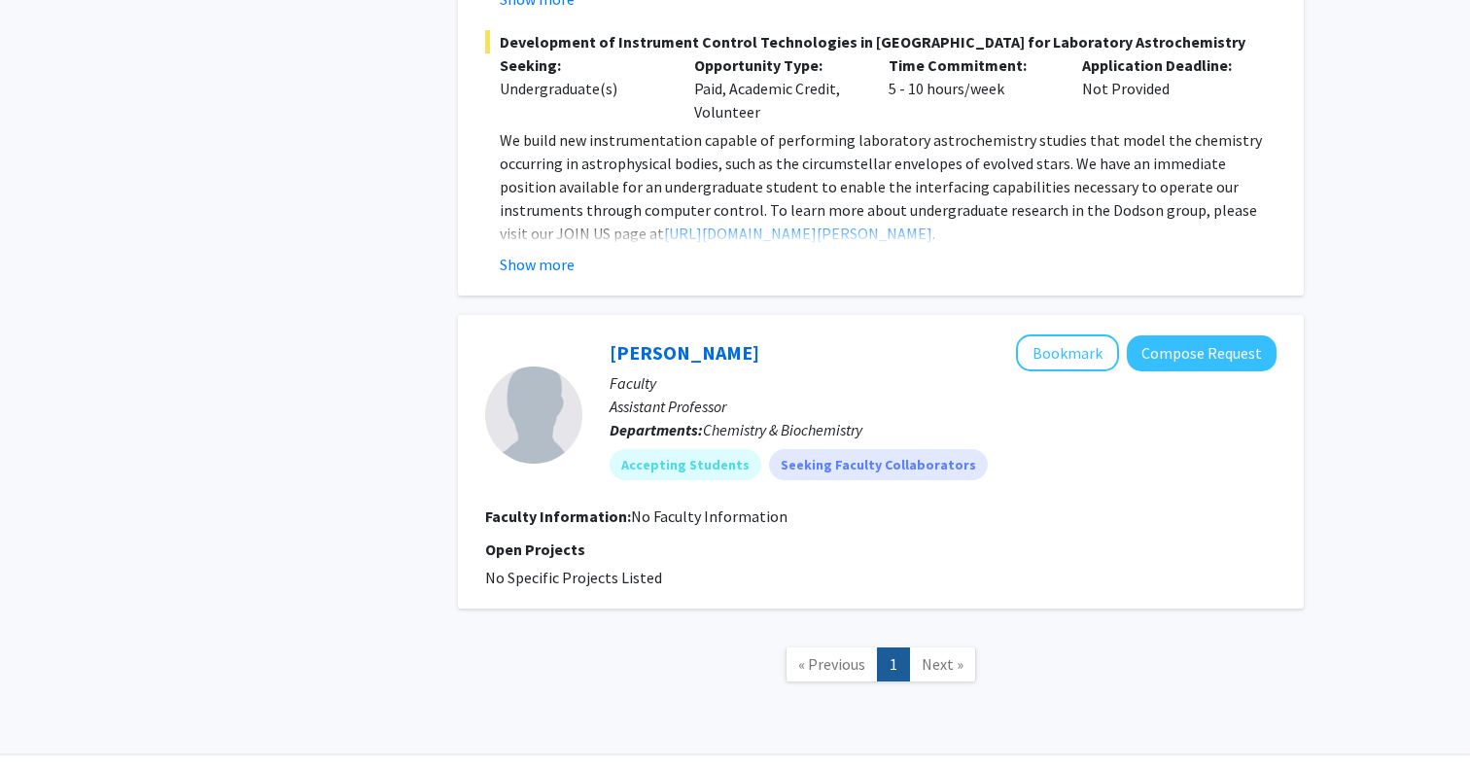
drag, startPoint x: 728, startPoint y: 331, endPoint x: 604, endPoint y: 330, distance: 124.4
click at [604, 334] on div "[PERSON_NAME] Bookmark Compose Request Faculty Assistant Professor Departments:…" at bounding box center [929, 414] width 694 height 160
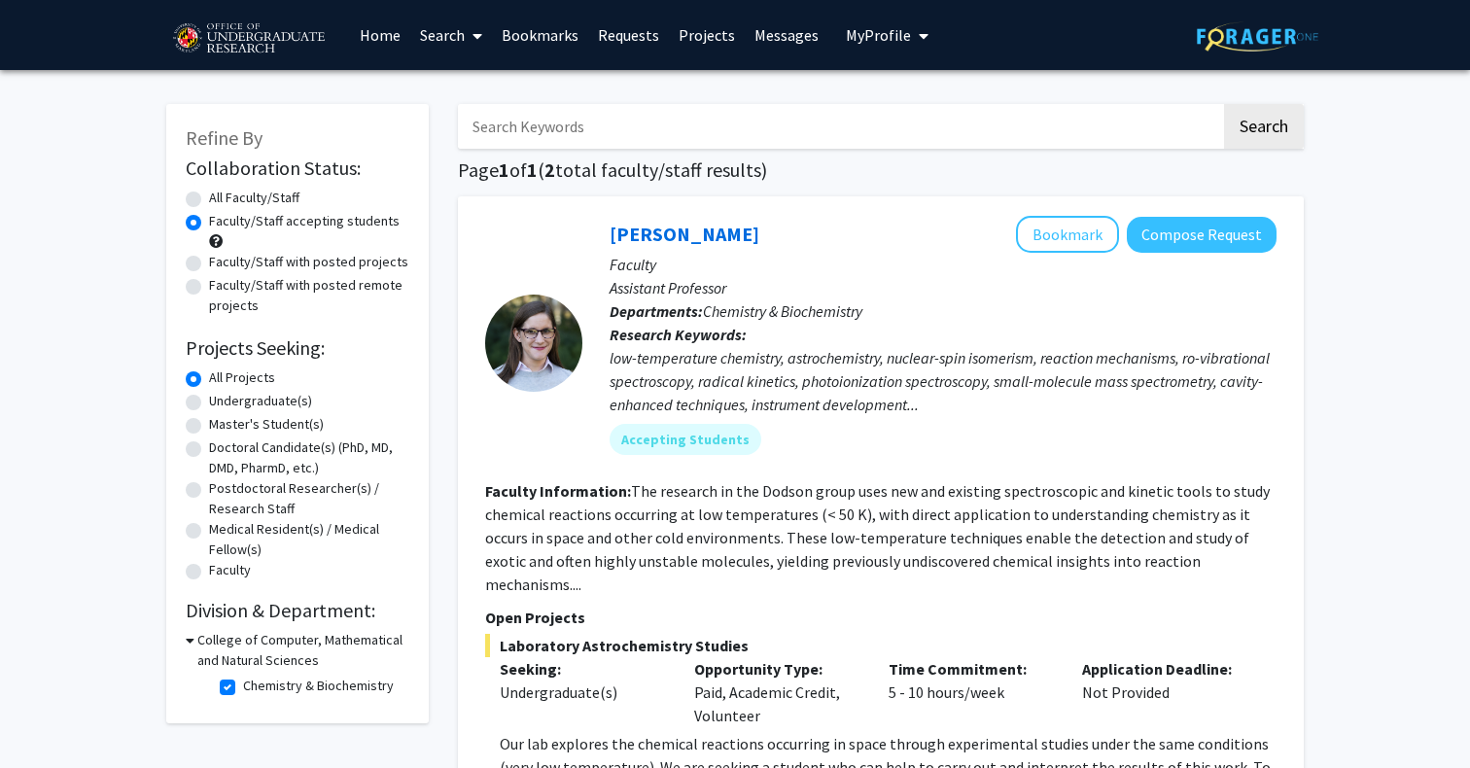
scroll to position [0, 0]
click at [240, 414] on div "Undergraduate(s)" at bounding box center [298, 402] width 224 height 23
click at [231, 401] on label "Undergraduate(s)" at bounding box center [260, 401] width 103 height 20
click at [222, 401] on input "Undergraduate(s)" at bounding box center [215, 397] width 13 height 13
radio input "true"
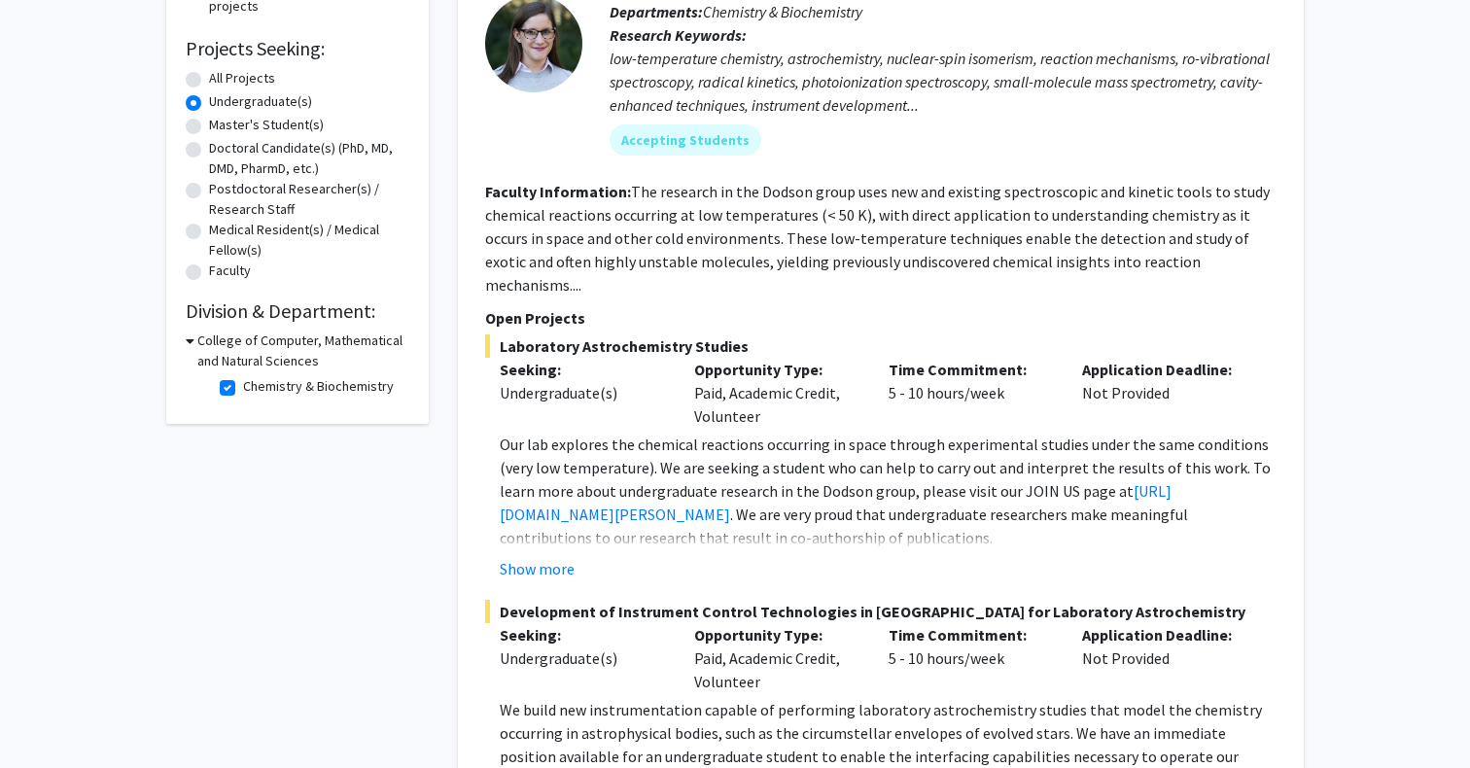
scroll to position [73, 0]
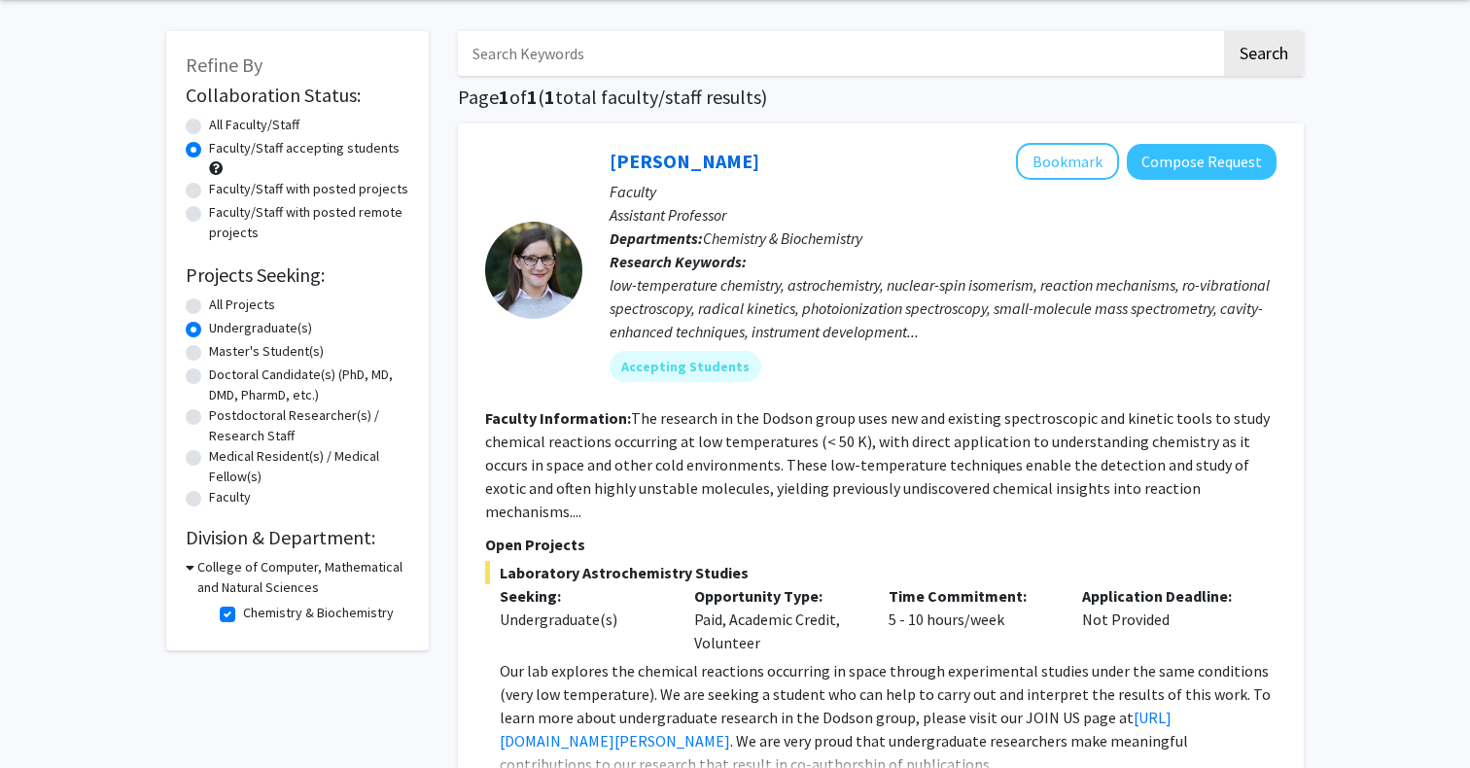
click at [243, 619] on label "Chemistry & Biochemistry" at bounding box center [318, 613] width 151 height 20
click at [243, 615] on input "Chemistry & Biochemistry" at bounding box center [249, 609] width 13 height 13
checkbox input "false"
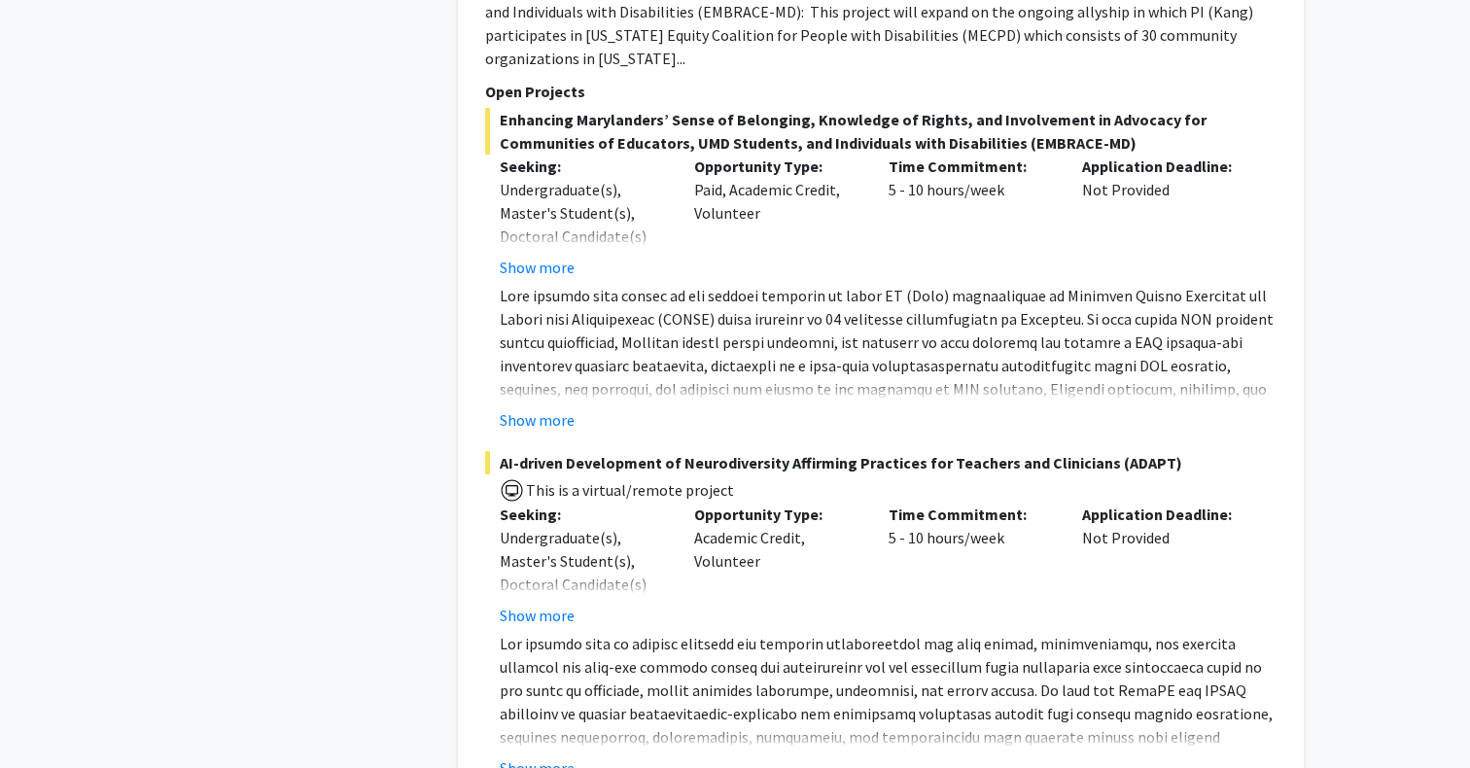
scroll to position [5169, 0]
